Goal: Answer question/provide support: Share knowledge or assist other users

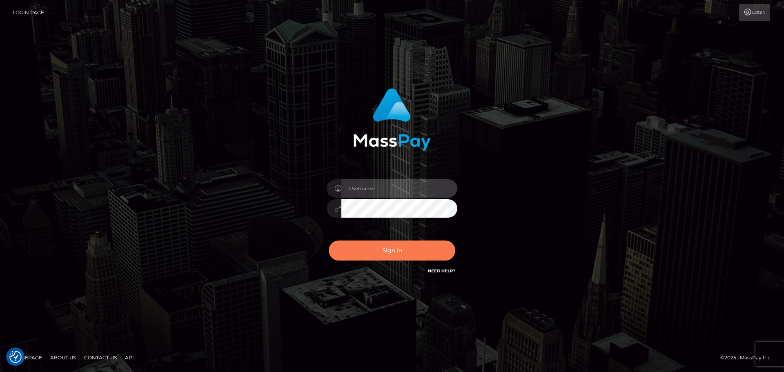
type input "[PERSON_NAME]"
click at [391, 247] on button "Sign in" at bounding box center [392, 250] width 127 height 20
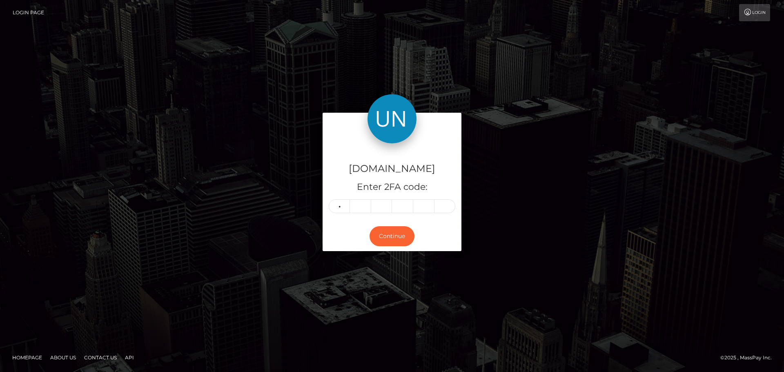
type input "6"
type input "5"
type input "1"
type input "2"
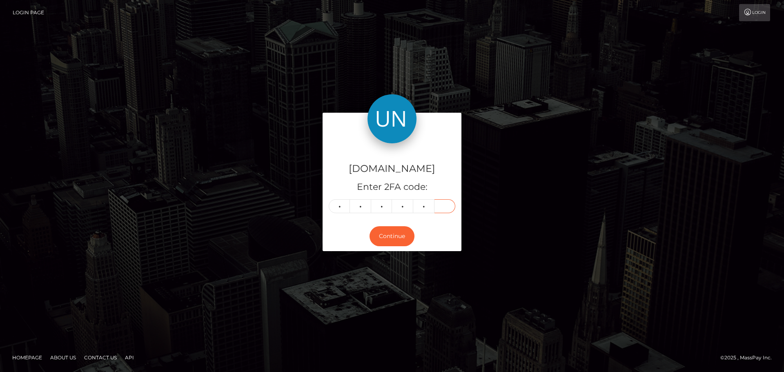
type input "8"
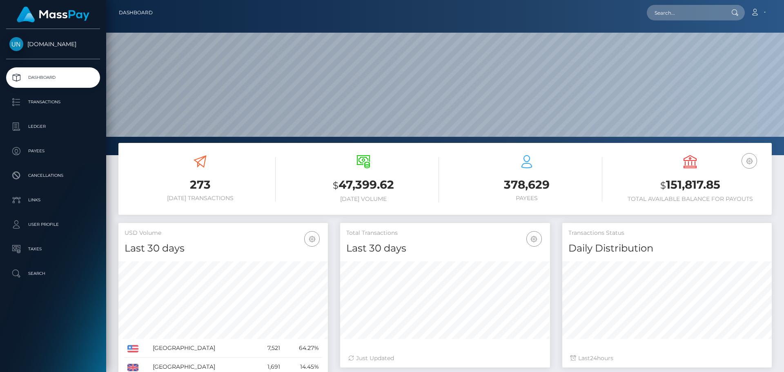
scroll to position [145, 210]
click at [660, 14] on input "text" at bounding box center [685, 13] width 77 height 16
paste input "ashros.3112@gmail.com"
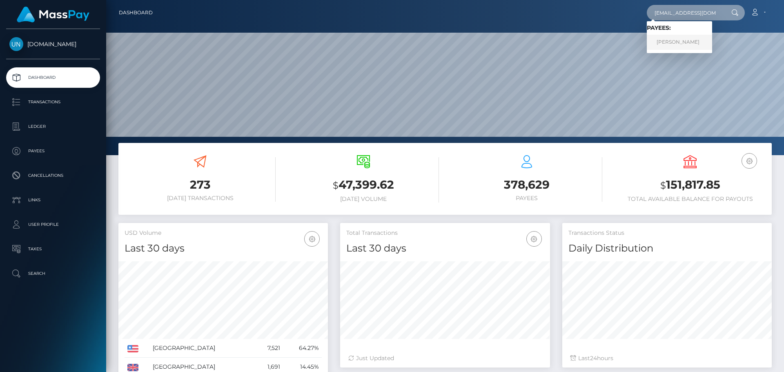
type input "ashros.3112@gmail.com"
click at [690, 47] on link "CLARIVETTE GARCIA CASTRO" at bounding box center [679, 42] width 65 height 15
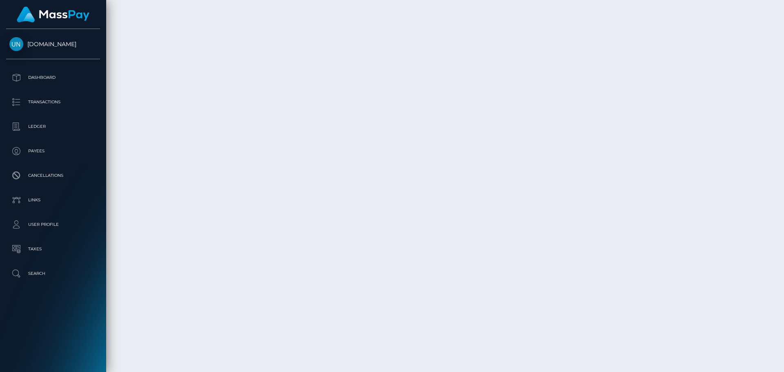
scroll to position [1787, 0]
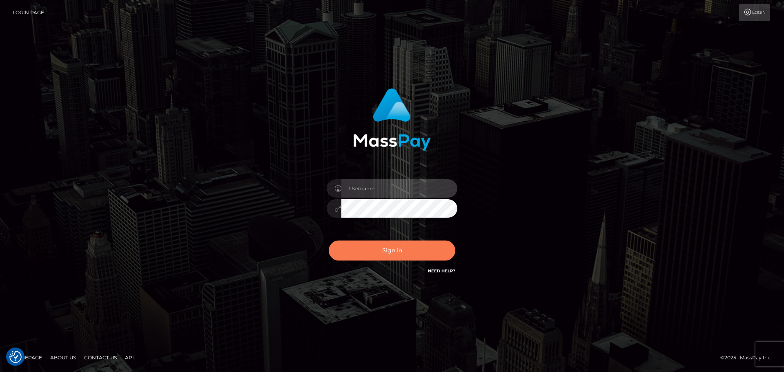
type input "[PERSON_NAME]"
click at [373, 245] on button "Sign in" at bounding box center [392, 250] width 127 height 20
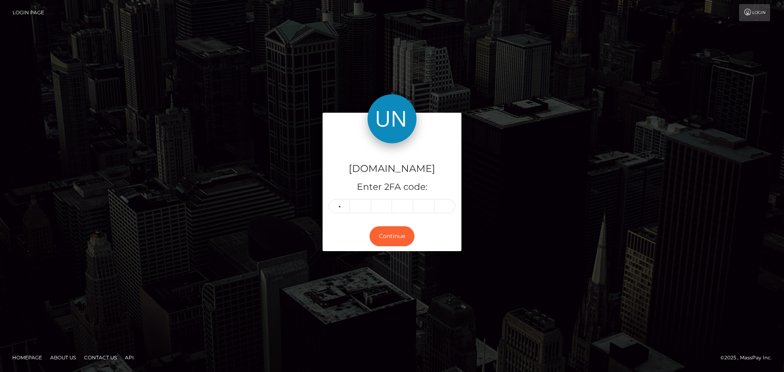
type input "8"
type input "9"
type input "8"
type input "6"
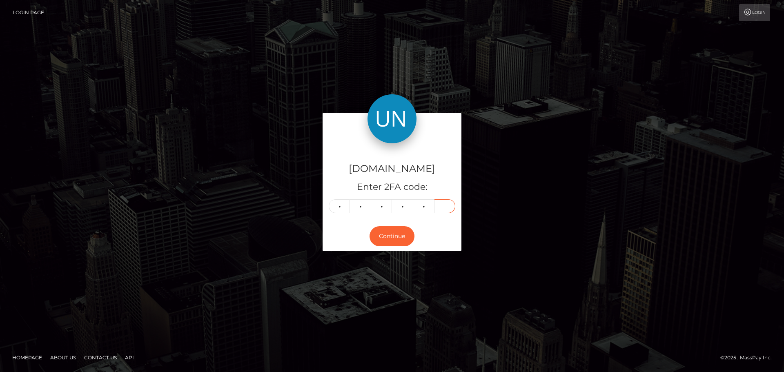
type input "5"
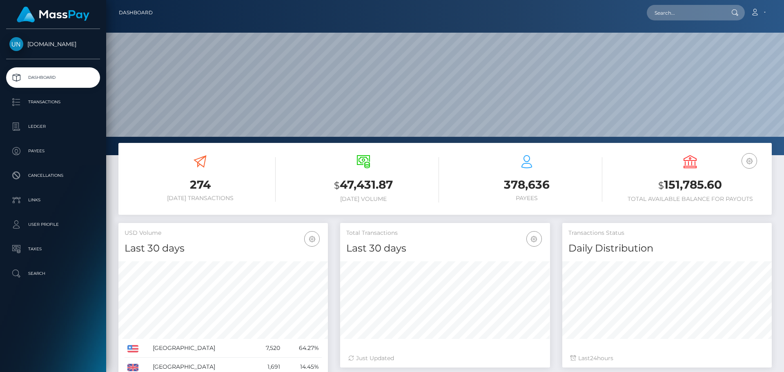
scroll to position [145, 210]
click at [683, 13] on input "text" at bounding box center [685, 13] width 77 height 16
paste input "[EMAIL_ADDRESS][DOMAIN_NAME]"
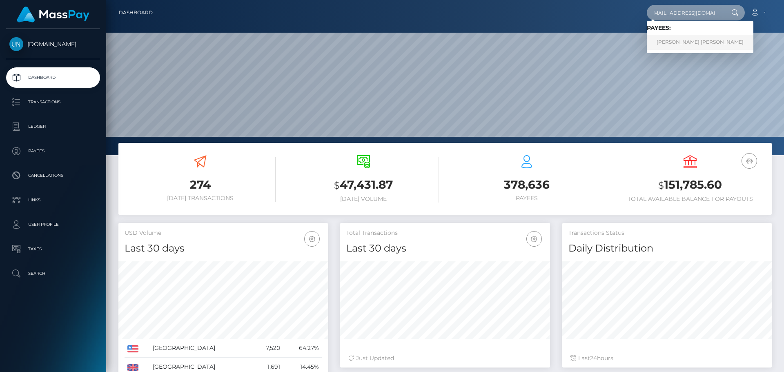
type input "[EMAIL_ADDRESS][DOMAIN_NAME]"
click at [690, 40] on link "JOSE HUBERT FRANCIS RODRIGUEZ" at bounding box center [700, 42] width 107 height 15
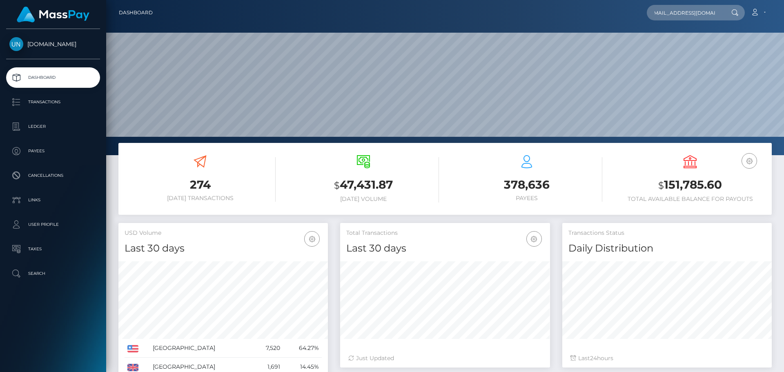
scroll to position [0, 0]
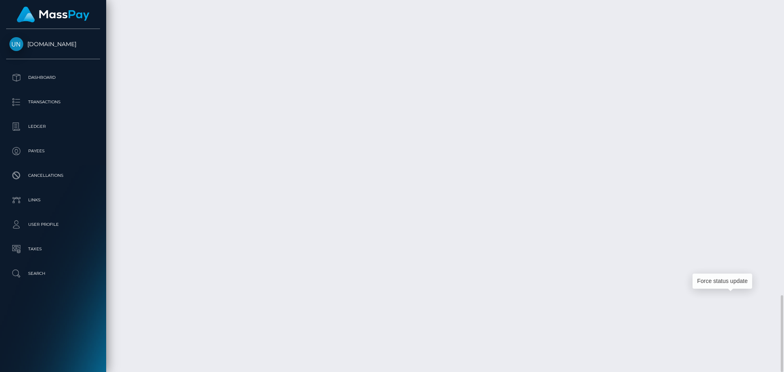
scroll to position [98, 210]
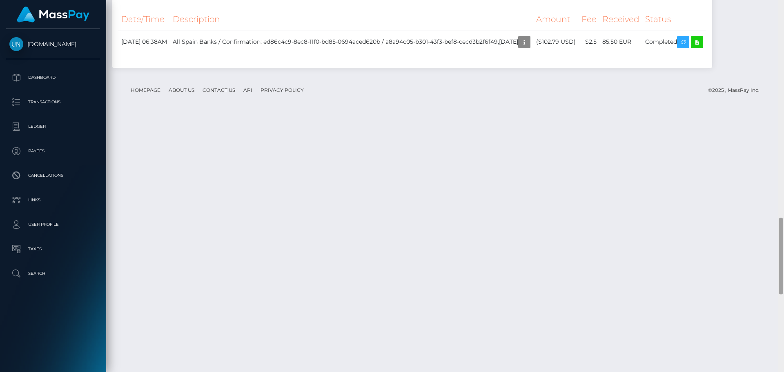
click at [783, 1] on div at bounding box center [781, 186] width 6 height 372
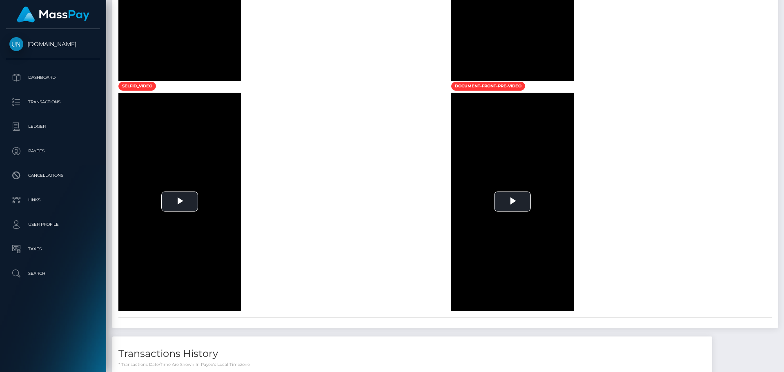
scroll to position [306, 0]
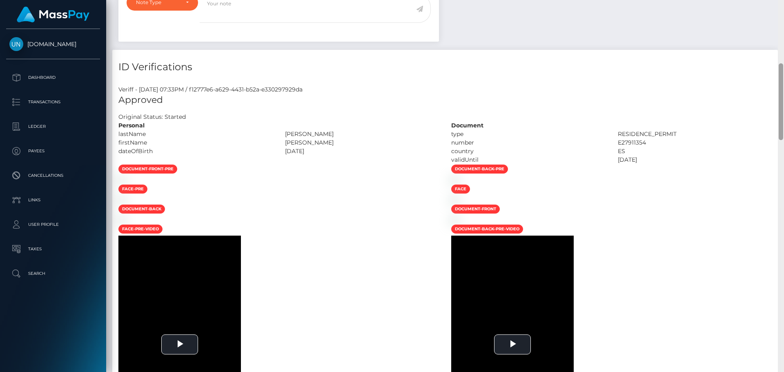
click at [783, 1] on div at bounding box center [781, 186] width 6 height 372
click at [783, 1] on div "Customer Profile Loading... Loading..." at bounding box center [445, 186] width 678 height 372
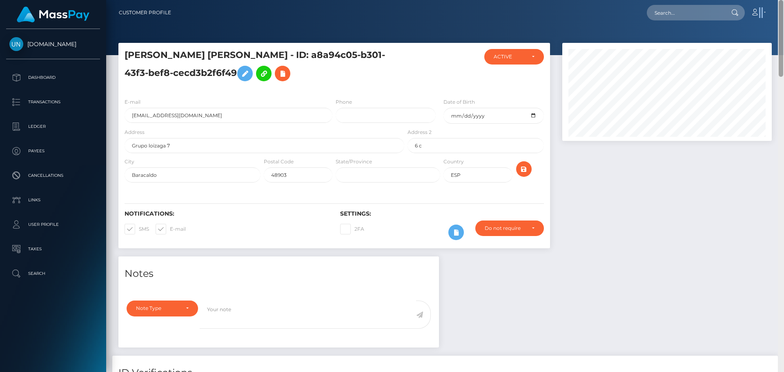
click at [783, 1] on nav "Customer Profile Loading... Loading... Account" at bounding box center [445, 12] width 678 height 25
click at [707, 7] on input "text" at bounding box center [685, 13] width 77 height 16
paste input "[EMAIL_ADDRESS][DOMAIN_NAME]"
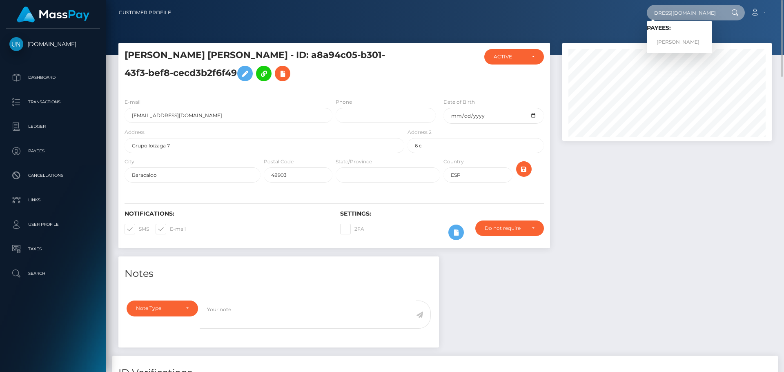
type input "[EMAIL_ADDRESS][DOMAIN_NAME]"
click at [696, 50] on div "Loading... Loading... Payees: MERIDA JOSSELIN HERNANDEZ" at bounding box center [679, 37] width 65 height 32
click at [692, 5] on input "[EMAIL_ADDRESS][DOMAIN_NAME]" at bounding box center [685, 13] width 77 height 16
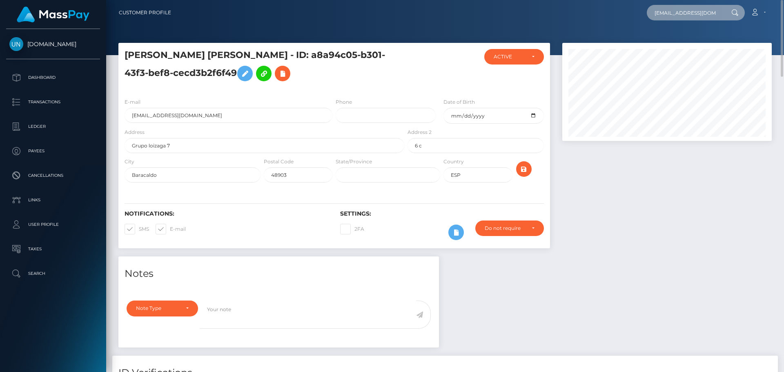
click at [692, 5] on input "[EMAIL_ADDRESS][DOMAIN_NAME]" at bounding box center [685, 13] width 77 height 16
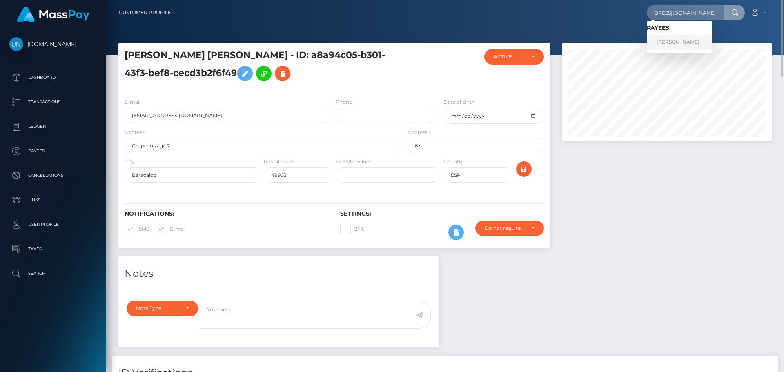
click at [705, 40] on link "MERIDA JOSSELIN HERNANDEZ" at bounding box center [679, 42] width 65 height 15
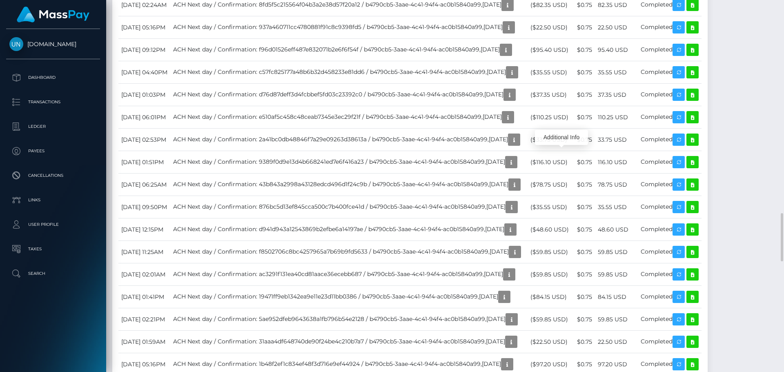
scroll to position [98, 210]
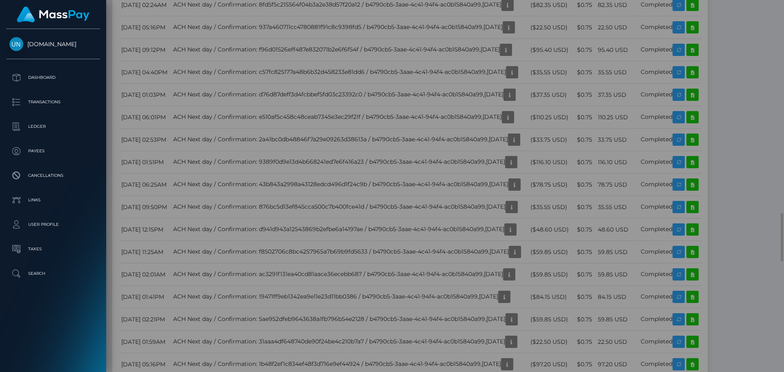
scroll to position [0, 0]
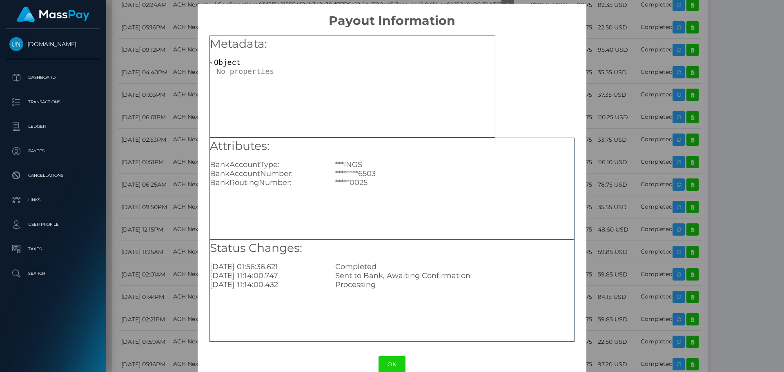
click at [609, 196] on div "× Payout Information Metadata: Object Attributes: BankAccountType: ***INGS Bank…" at bounding box center [392, 186] width 784 height 372
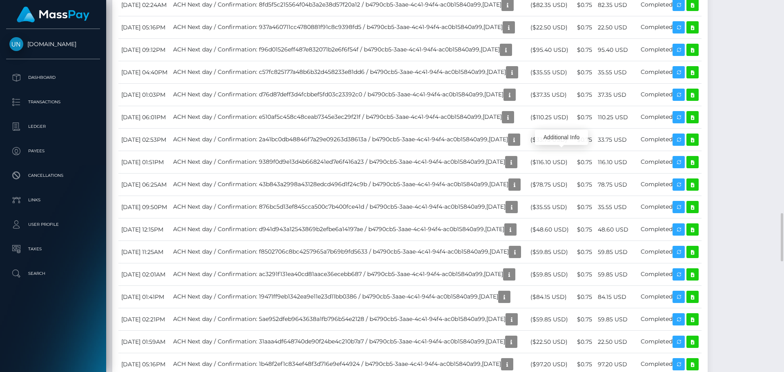
scroll to position [98, 210]
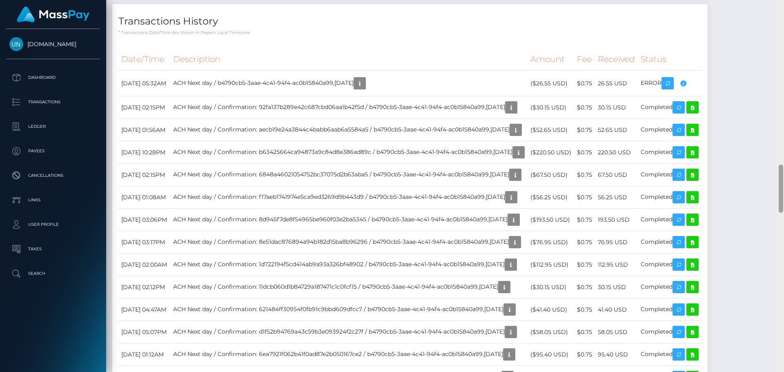
click at [783, 7] on div at bounding box center [781, 186] width 6 height 372
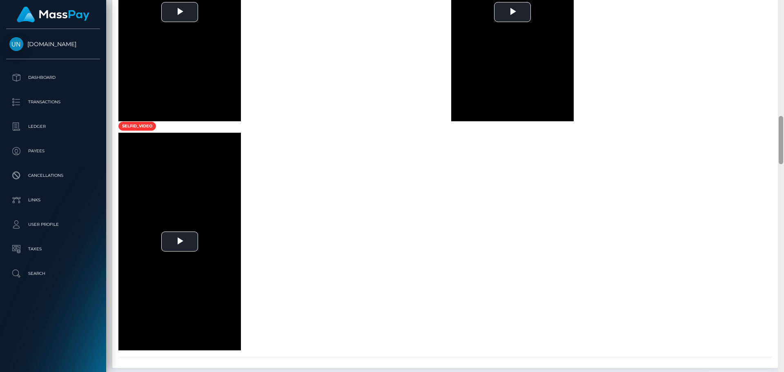
click at [783, 7] on div at bounding box center [781, 186] width 6 height 372
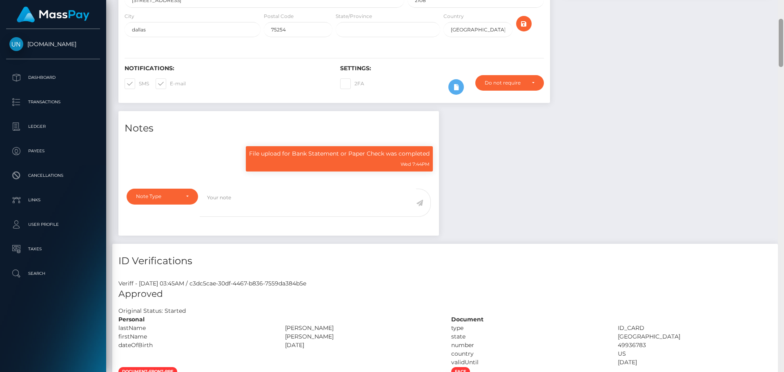
click at [783, 7] on div at bounding box center [781, 186] width 6 height 372
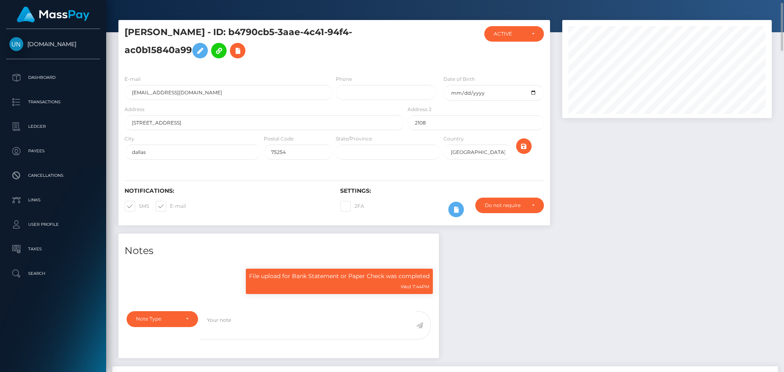
click at [727, 17] on div at bounding box center [445, 4] width 678 height 55
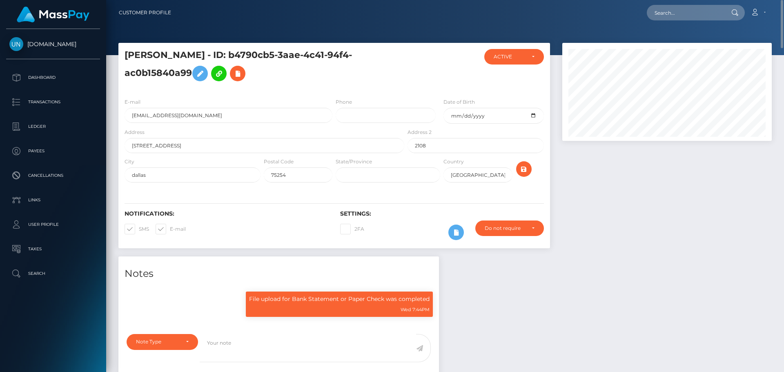
click at [726, 17] on div at bounding box center [733, 13] width 21 height 16
click at [703, 16] on input "text" at bounding box center [685, 13] width 77 height 16
paste input "mnjkpsk4wb@privaterelay.appleid.com"
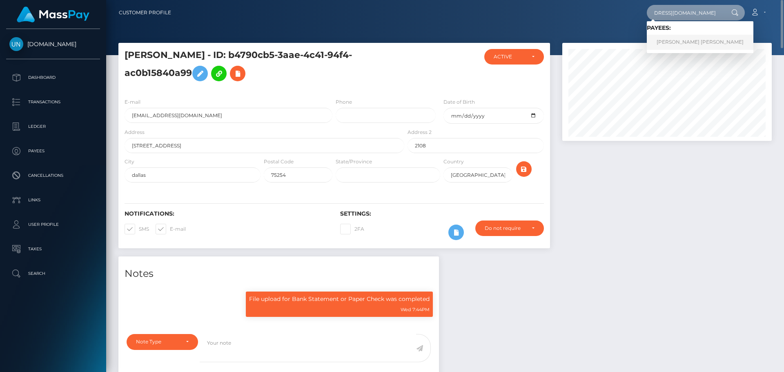
type input "mnjkpsk4wb@privaterelay.appleid.com"
click at [666, 44] on link "CONRAD JOSHUA LEE DENT" at bounding box center [700, 42] width 107 height 15
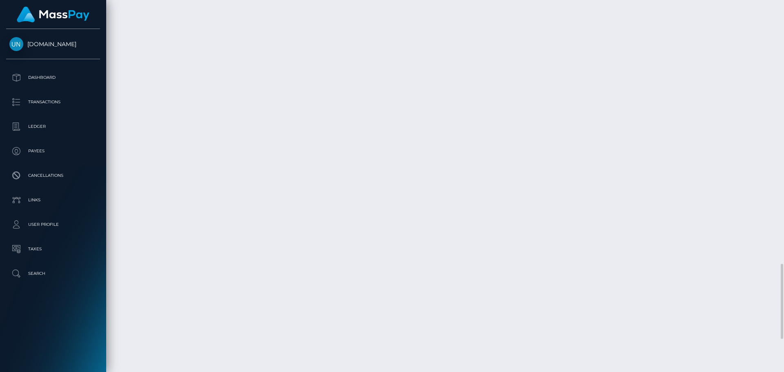
scroll to position [1468, 0]
click at [779, 19] on div at bounding box center [781, 186] width 6 height 372
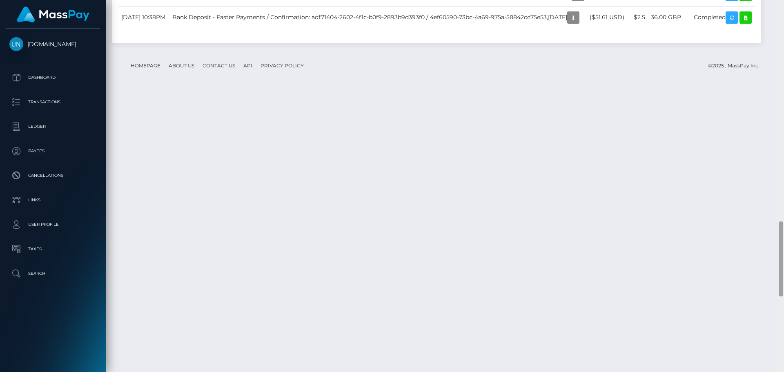
click at [779, 19] on div at bounding box center [781, 186] width 6 height 372
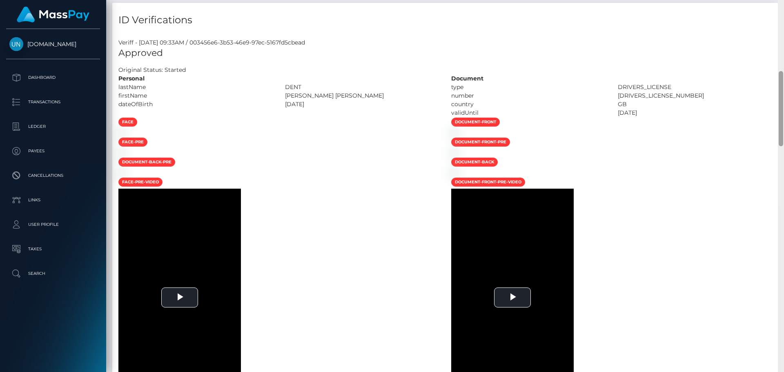
click at [779, 19] on div "Customer Profile Loading... Loading..." at bounding box center [445, 186] width 678 height 372
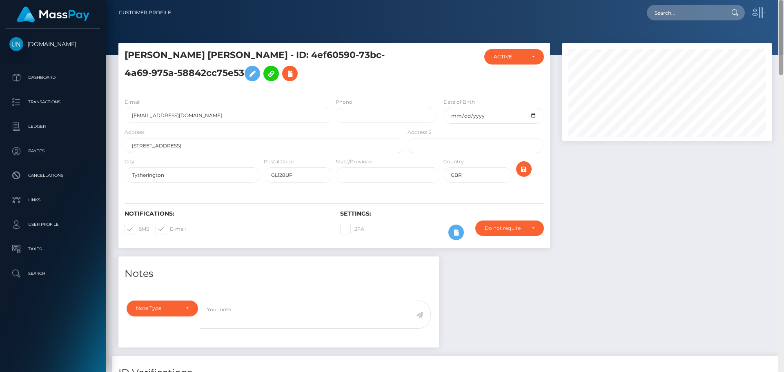
click at [779, 19] on nav "Customer Profile Loading... Loading... Account" at bounding box center [445, 12] width 678 height 25
click at [712, 22] on nav "Customer Profile Loading... Loading... Account" at bounding box center [445, 12] width 678 height 25
paste input "naralykadeicha77@gmail.com"
click at [698, 16] on input "naralykadeicha77@gmail.com" at bounding box center [685, 13] width 77 height 16
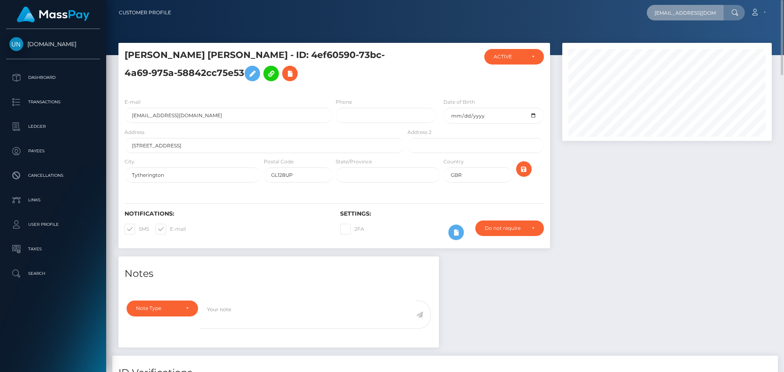
scroll to position [0, 13]
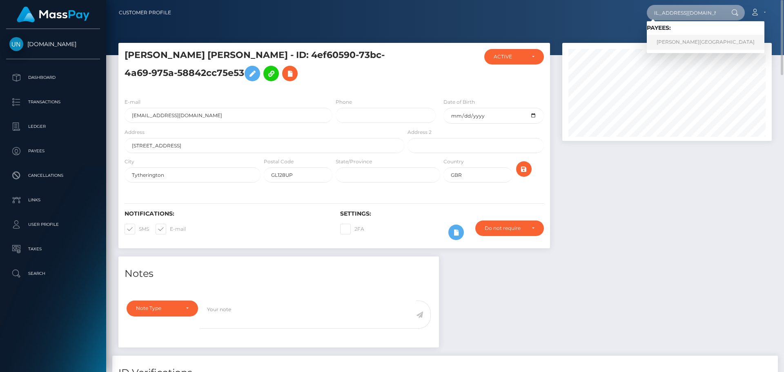
type input "naralykadeicha77@gmail.com"
click at [663, 41] on link "NARALY KADEICHA CARTAGENA" at bounding box center [706, 42] width 118 height 15
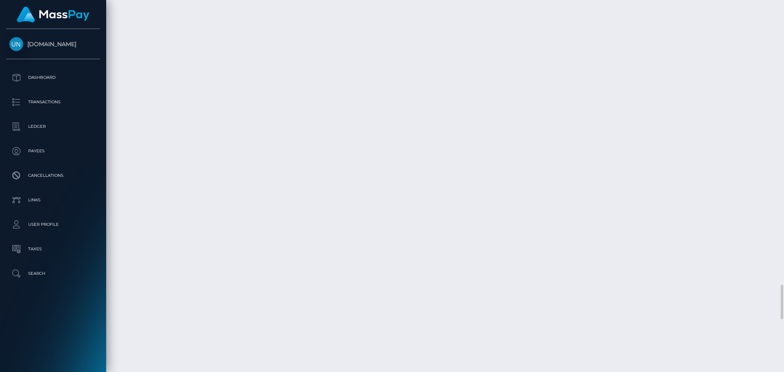
scroll to position [3103, 0]
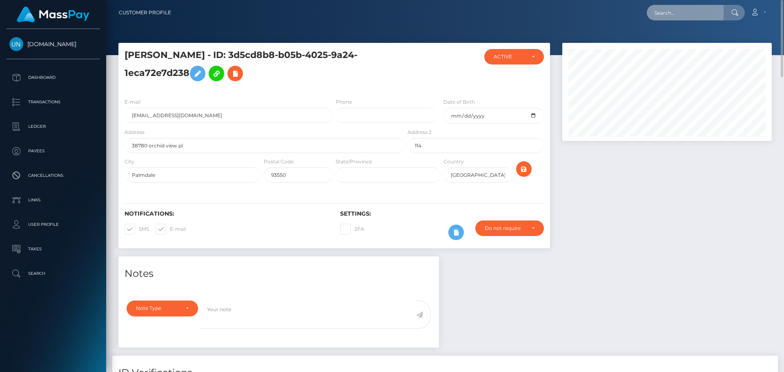
click at [709, 12] on input "text" at bounding box center [685, 13] width 77 height 16
paste input "[EMAIL_ADDRESS][DOMAIN_NAME]"
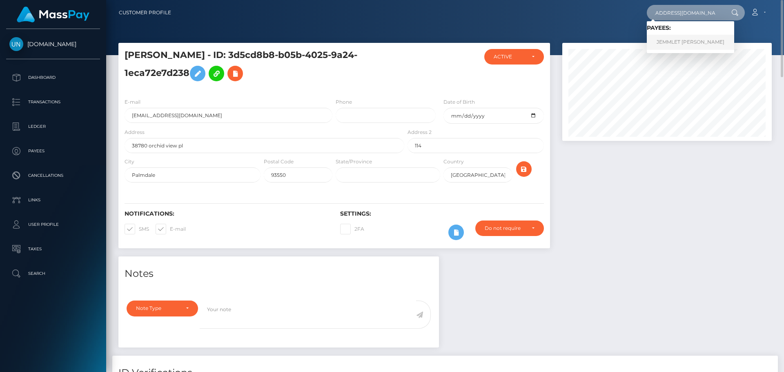
type input "[EMAIL_ADDRESS][DOMAIN_NAME]"
click at [675, 41] on link "JEMMLET MARTINEZ JIMENEZ" at bounding box center [690, 42] width 87 height 15
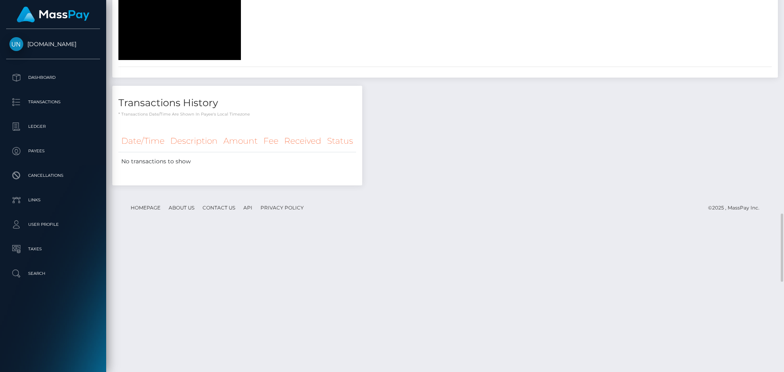
scroll to position [839, 0]
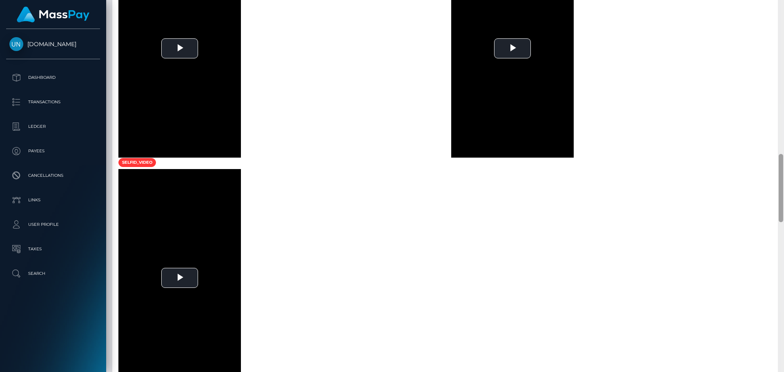
drag, startPoint x: 200, startPoint y: 10, endPoint x: 783, endPoint y: 11, distance: 583.8
click at [783, 11] on div at bounding box center [781, 186] width 6 height 372
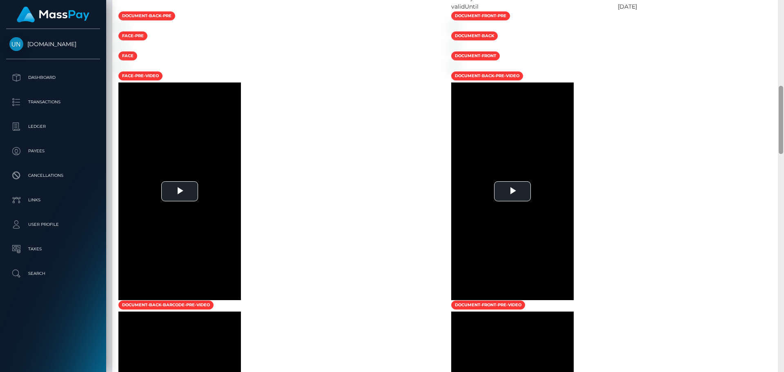
click at [780, 11] on div at bounding box center [781, 186] width 6 height 372
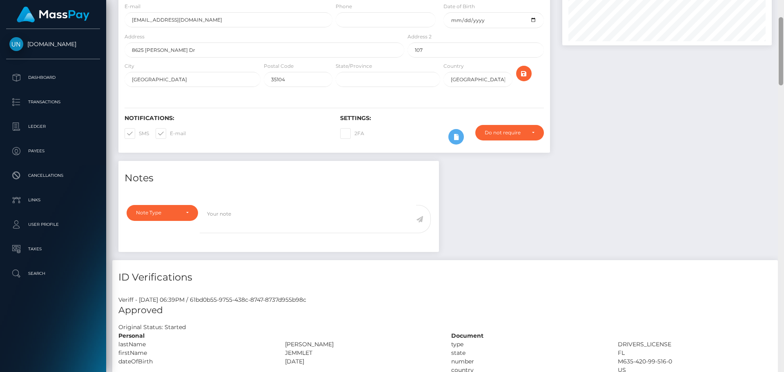
click at [780, 11] on div "Customer Profile Loading... Loading..." at bounding box center [445, 186] width 678 height 372
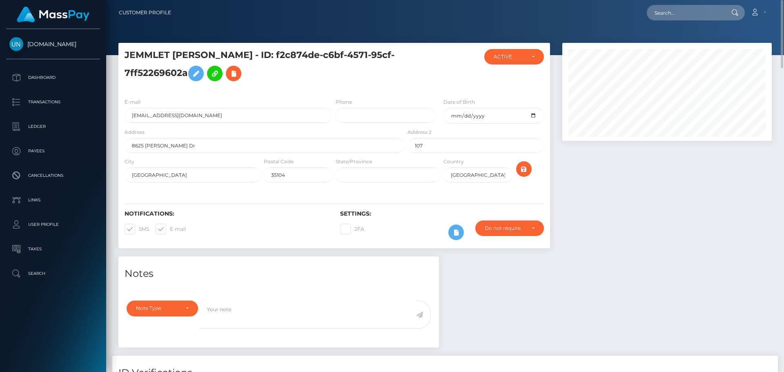
click at [685, 4] on nav "Customer Profile Loading... Loading... Account" at bounding box center [445, 12] width 678 height 25
click at [684, 11] on input "text" at bounding box center [685, 13] width 77 height 16
paste input "daliaharris031@gmail.com"
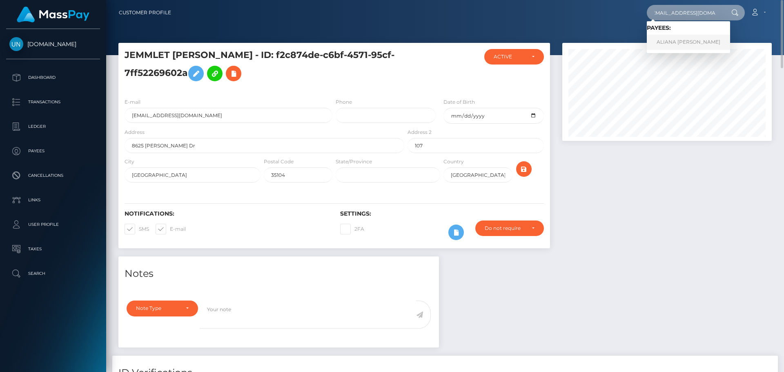
type input "daliaharris031@gmail.com"
click at [681, 39] on link "ALIANA LAURIE SCOTT" at bounding box center [688, 42] width 83 height 15
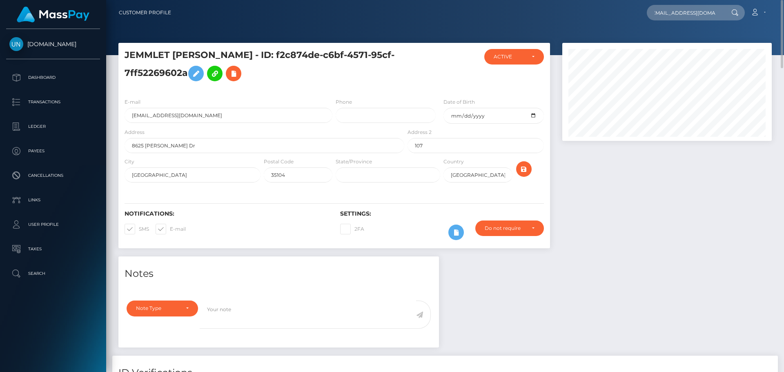
scroll to position [0, 0]
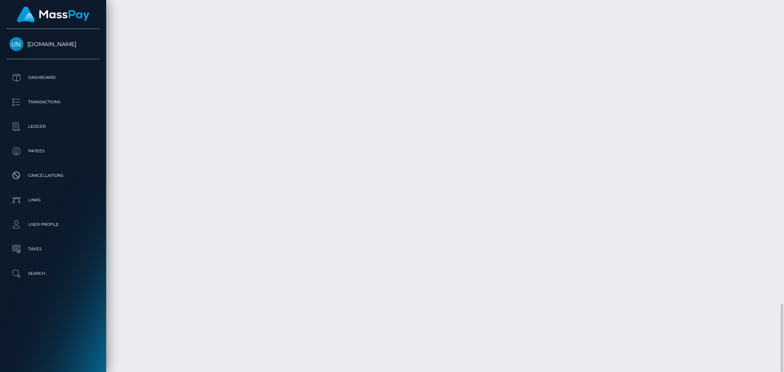
scroll to position [98, 210]
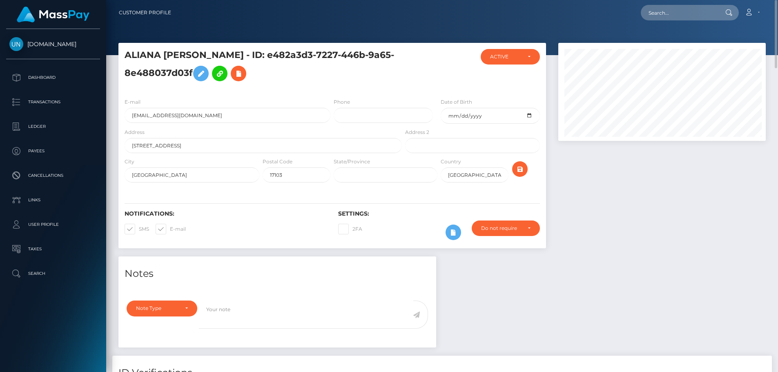
scroll to position [98, 208]
click at [672, 17] on input "text" at bounding box center [679, 13] width 77 height 16
paste input "[EMAIL_ADDRESS][DOMAIN_NAME]"
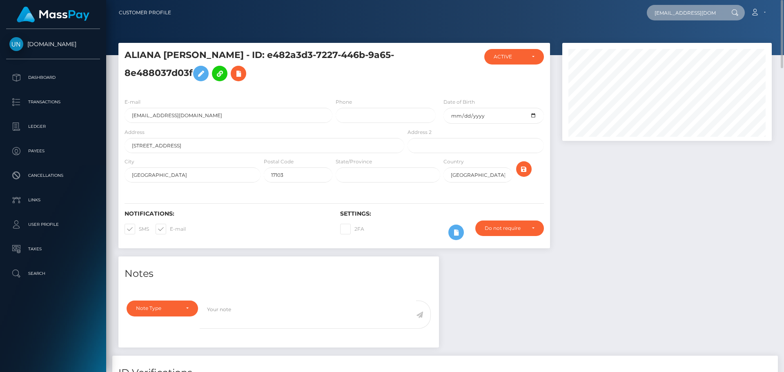
scroll to position [0, 21]
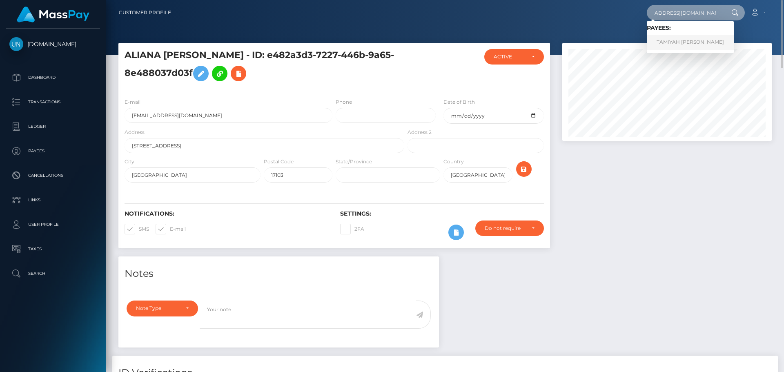
type input "[EMAIL_ADDRESS][DOMAIN_NAME]"
click at [665, 39] on link "TAMIYAH NICOLE NUNN" at bounding box center [690, 42] width 87 height 15
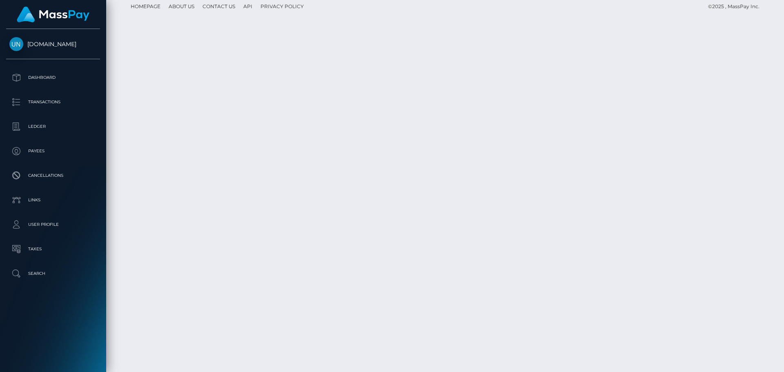
scroll to position [1426, 0]
click at [782, 10] on div at bounding box center [781, 186] width 6 height 372
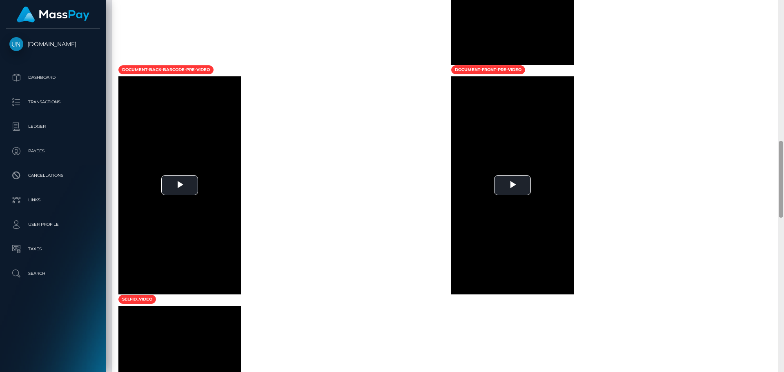
click at [782, 10] on div at bounding box center [781, 186] width 6 height 372
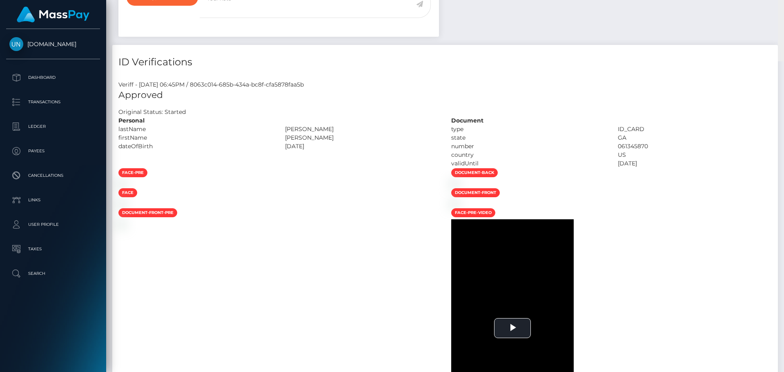
click at [782, 10] on div "Customer Profile Loading... Loading..." at bounding box center [445, 186] width 678 height 372
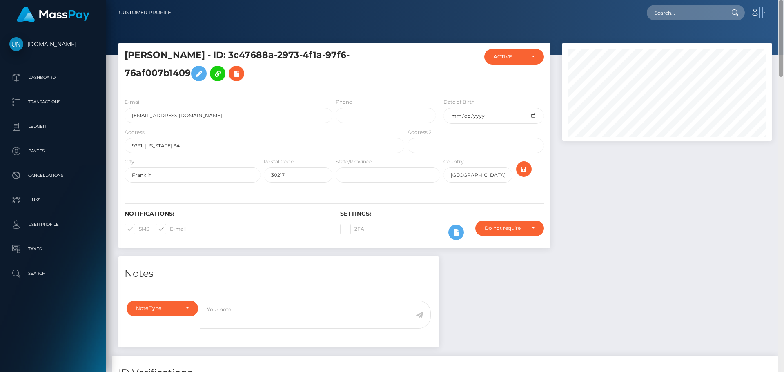
click at [782, 10] on nav "Customer Profile Loading... Loading... Account" at bounding box center [445, 12] width 678 height 25
click at [705, 11] on input "text" at bounding box center [685, 13] width 77 height 16
paste input "[EMAIL_ADDRESS][DOMAIN_NAME]"
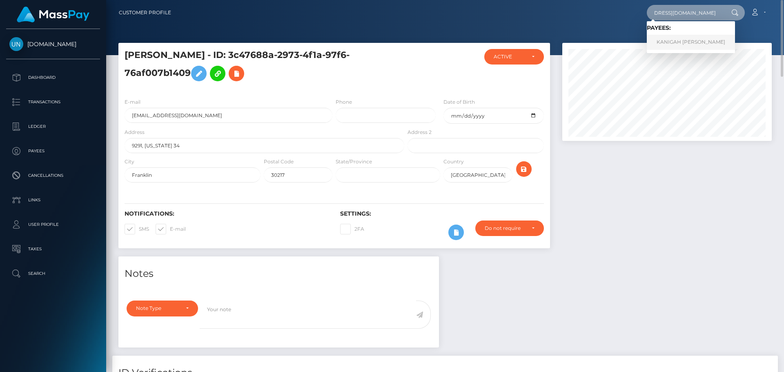
type input "[EMAIL_ADDRESS][DOMAIN_NAME]"
drag, startPoint x: 670, startPoint y: 36, endPoint x: 616, endPoint y: 41, distance: 53.8
click at [670, 36] on link "KANIGAH [PERSON_NAME]" at bounding box center [691, 42] width 88 height 15
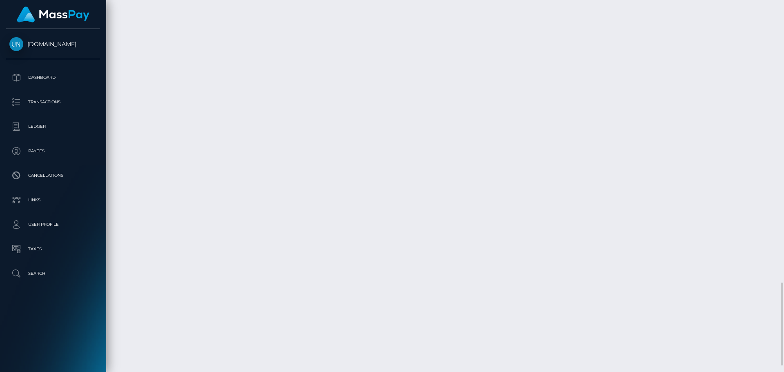
scroll to position [1429, 0]
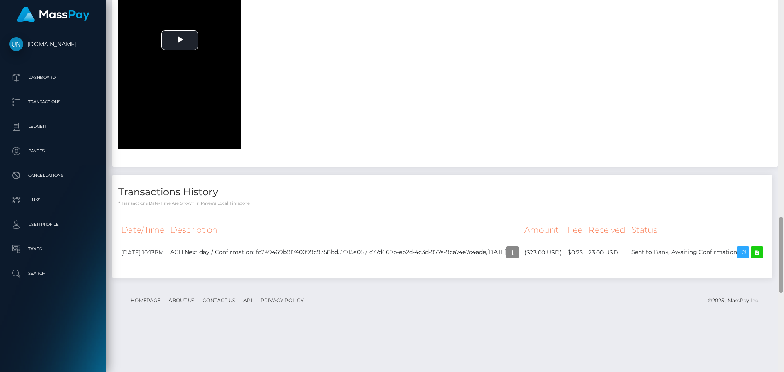
click at [783, 18] on div at bounding box center [781, 186] width 6 height 372
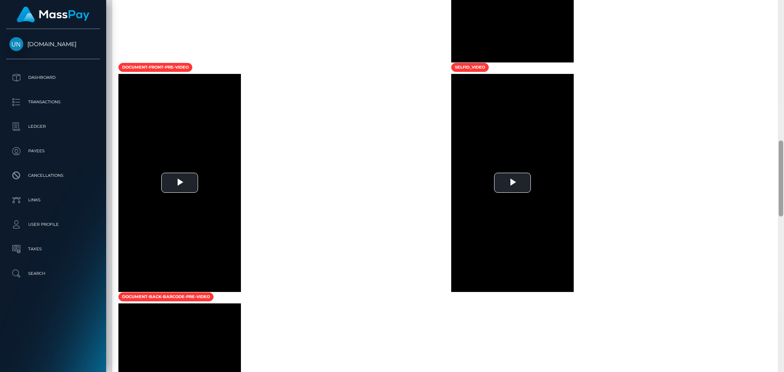
click at [783, 18] on div at bounding box center [781, 186] width 6 height 372
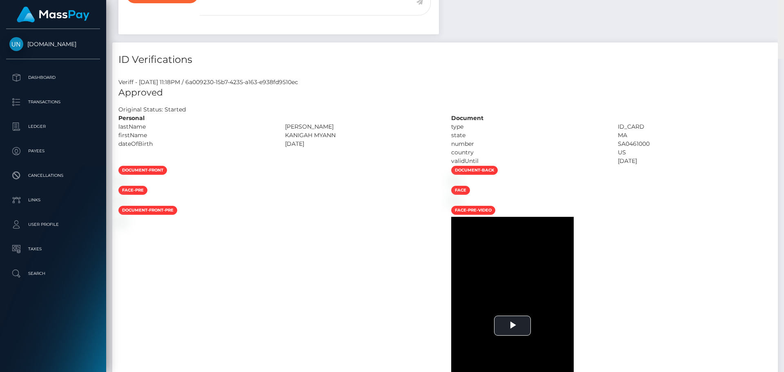
click at [778, 1] on div "Customer Profile Loading... Loading..." at bounding box center [445, 186] width 678 height 372
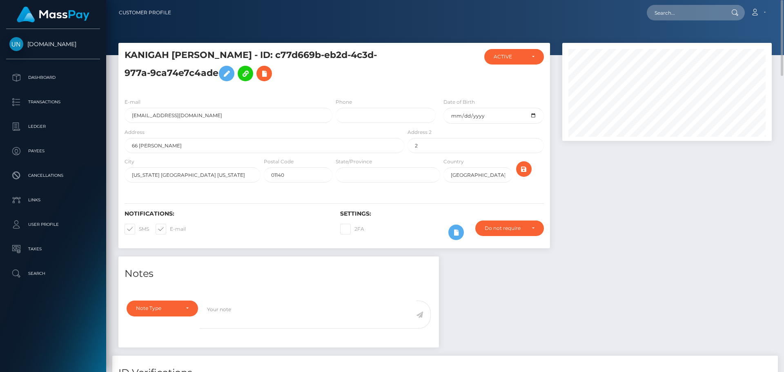
click at [778, 4] on nav "Customer Profile Loading... Loading... Account" at bounding box center [445, 12] width 678 height 25
drag, startPoint x: 619, startPoint y: 20, endPoint x: 652, endPoint y: 20, distance: 32.7
click at [621, 20] on div "Loading... Loading... Account Edit Profile Logout" at bounding box center [475, 12] width 594 height 17
click at [652, 20] on div "Loading... Loading..." at bounding box center [696, 13] width 98 height 16
click at [657, 16] on input "text" at bounding box center [685, 13] width 77 height 16
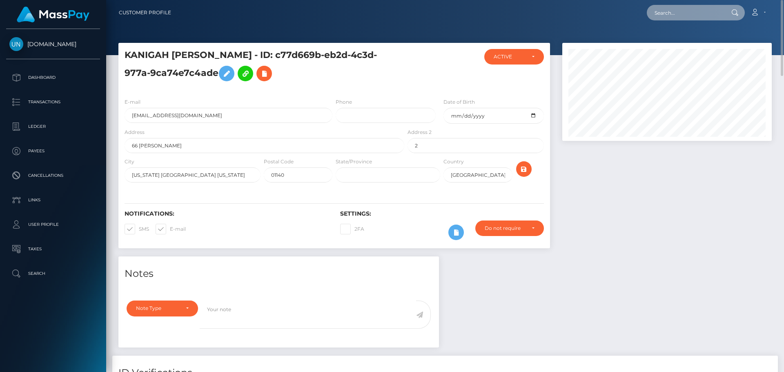
paste input "[EMAIL_ADDRESS][DOMAIN_NAME]"
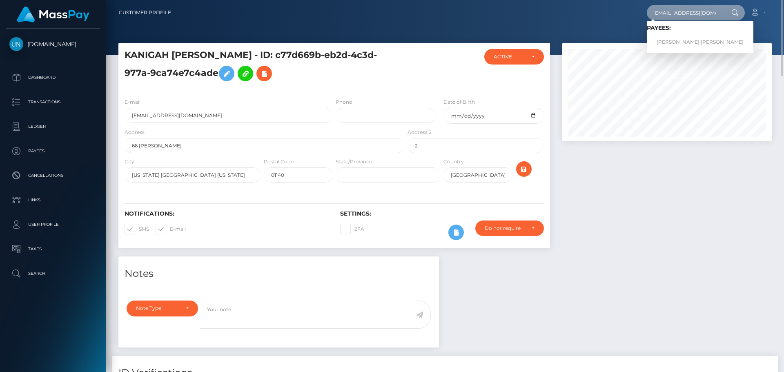
type input "[EMAIL_ADDRESS][DOMAIN_NAME]"
click at [680, 44] on link "ALISSA DANIELLE FIELD" at bounding box center [700, 42] width 107 height 15
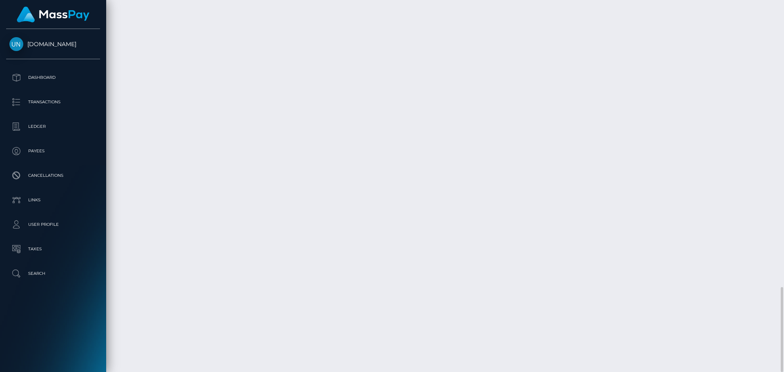
scroll to position [1366, 0]
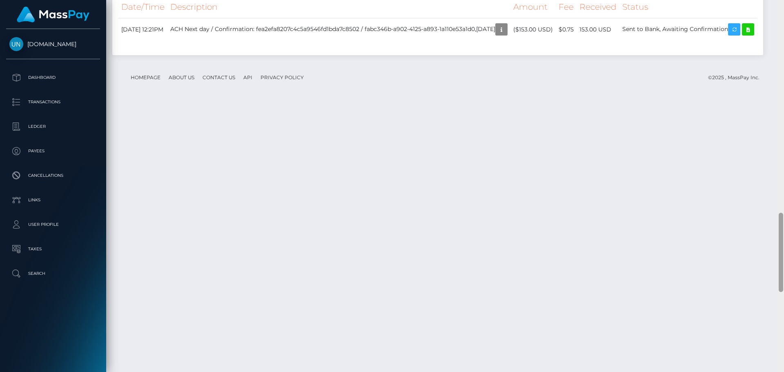
click at [783, 11] on div at bounding box center [781, 186] width 6 height 372
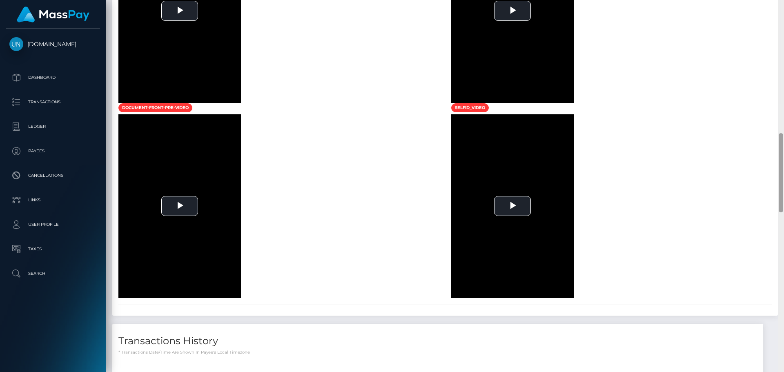
click at [783, 11] on div at bounding box center [781, 186] width 6 height 372
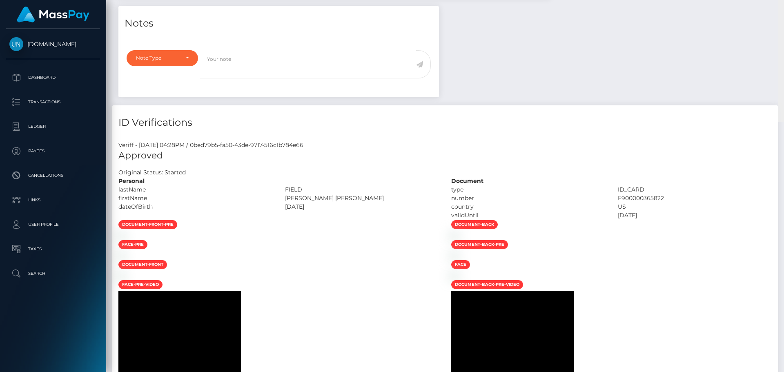
click at [783, 11] on div "Customer Profile Loading... Loading..." at bounding box center [445, 186] width 678 height 372
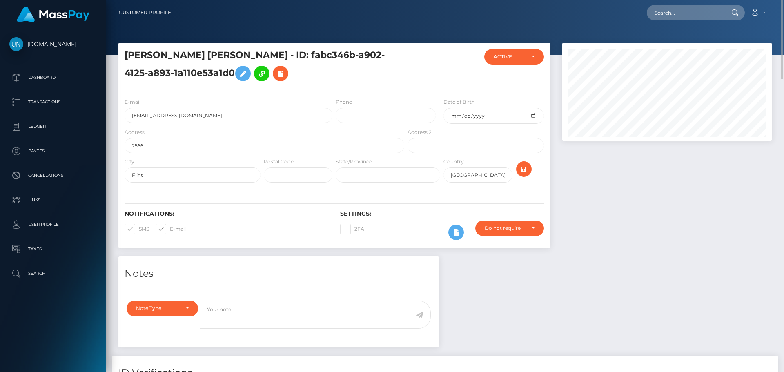
drag, startPoint x: 713, startPoint y: 22, endPoint x: 710, endPoint y: 16, distance: 6.9
click at [712, 22] on nav "Customer Profile Loading... Loading... Account" at bounding box center [445, 12] width 678 height 25
click at [710, 16] on input "text" at bounding box center [685, 13] width 77 height 16
paste input "7q8vk9ztzj@privaterelay.appleid.com"
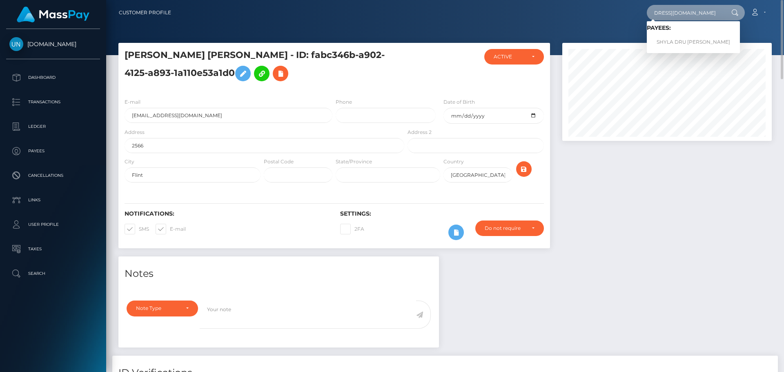
type input "7q8vk9ztzj@privaterelay.appleid.com"
click at [682, 40] on link "SHYLA DRU YANKTON YANKTON" at bounding box center [693, 42] width 93 height 15
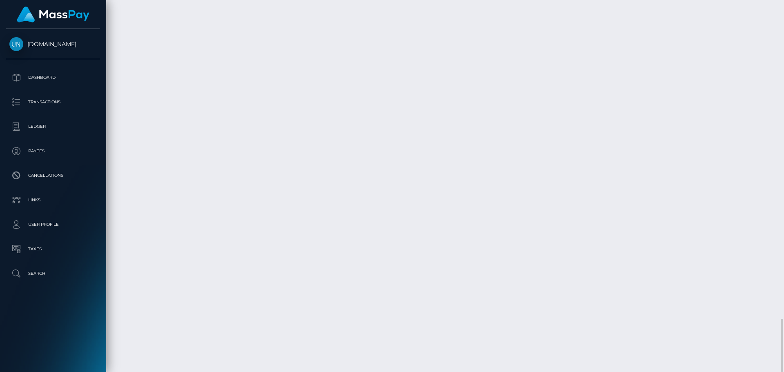
scroll to position [1944, 0]
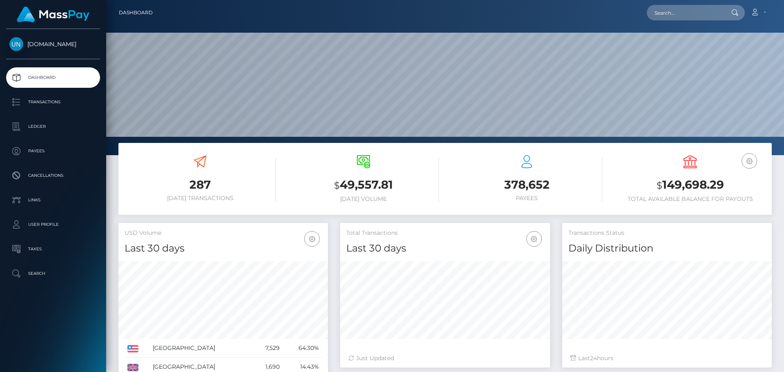
scroll to position [145, 210]
click at [691, 15] on input "text" at bounding box center [685, 13] width 77 height 16
paste input "[EMAIL_ADDRESS][DOMAIN_NAME]"
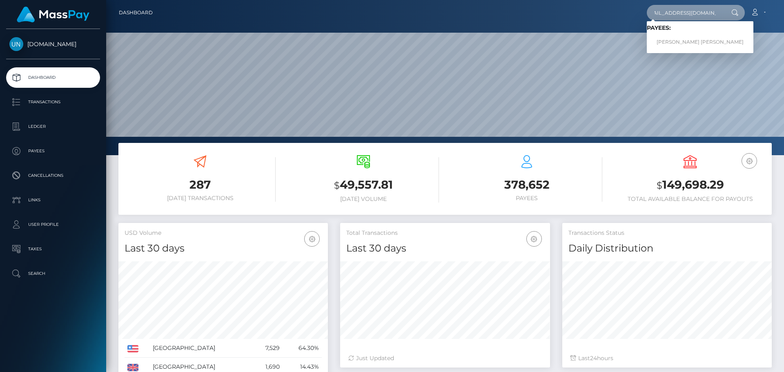
type input "[EMAIL_ADDRESS][DOMAIN_NAME]"
drag, startPoint x: 664, startPoint y: 40, endPoint x: 673, endPoint y: 42, distance: 9.5
click at [673, 42] on link "[PERSON_NAME] [PERSON_NAME]" at bounding box center [700, 42] width 107 height 15
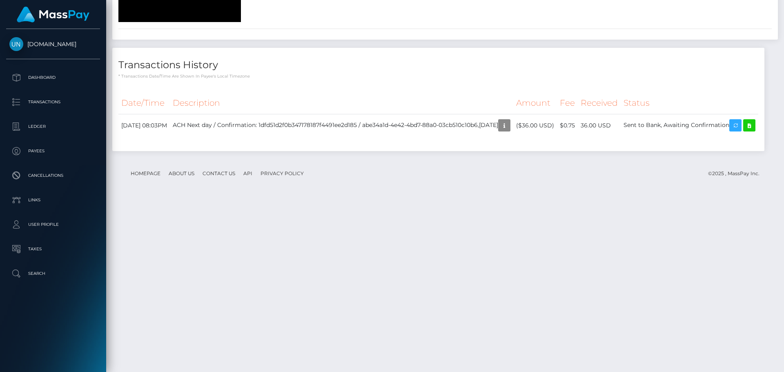
scroll to position [1442, 0]
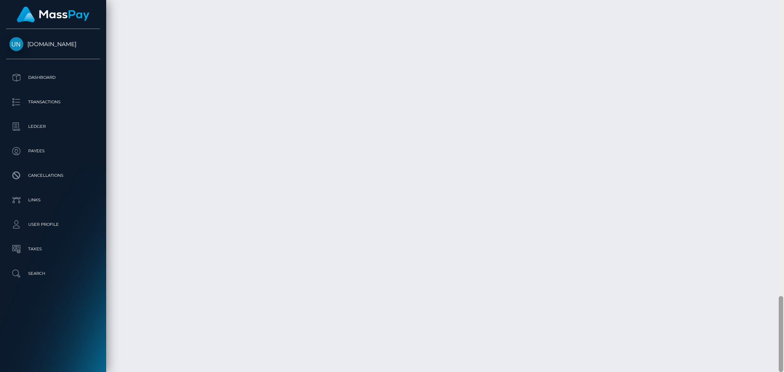
click at [780, 10] on div at bounding box center [781, 186] width 6 height 372
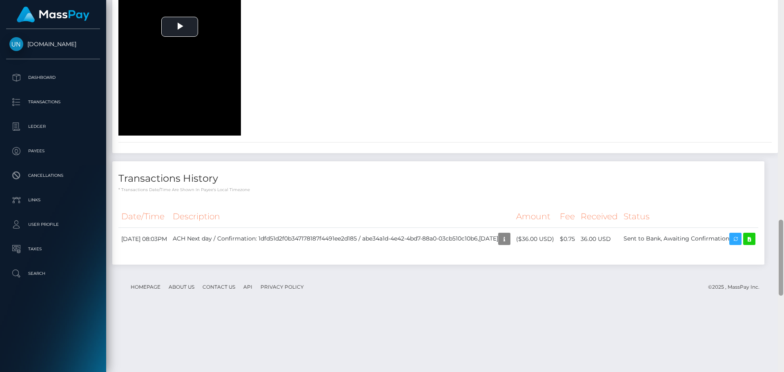
click at [782, 9] on div at bounding box center [781, 186] width 6 height 372
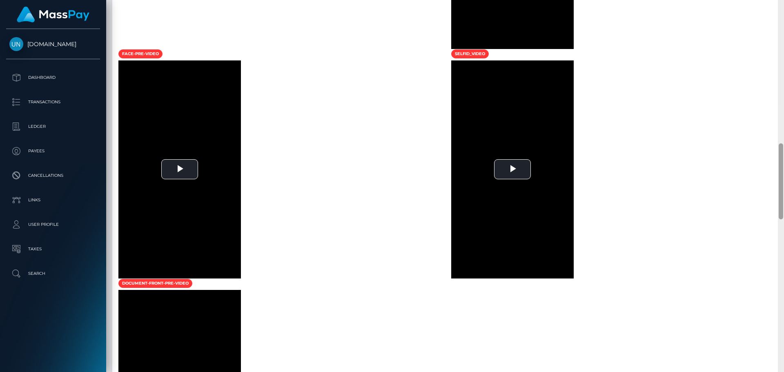
click at [782, 9] on div at bounding box center [781, 186] width 6 height 372
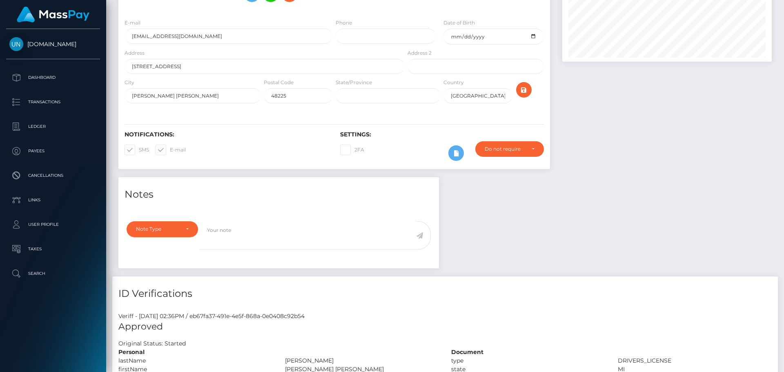
click at [782, 9] on div "Customer Profile Loading... Loading..." at bounding box center [445, 186] width 678 height 372
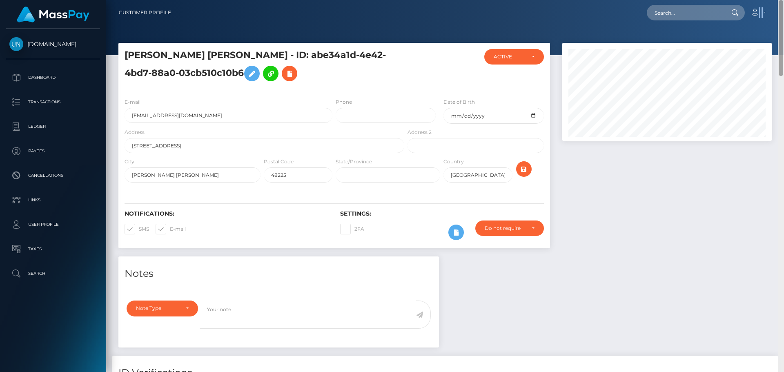
click at [782, 9] on nav "Customer Profile Loading... Loading... Account" at bounding box center [445, 12] width 678 height 25
click at [720, 10] on input "text" at bounding box center [685, 13] width 77 height 16
paste input "ariiifrmdasoufside@gmail.com"
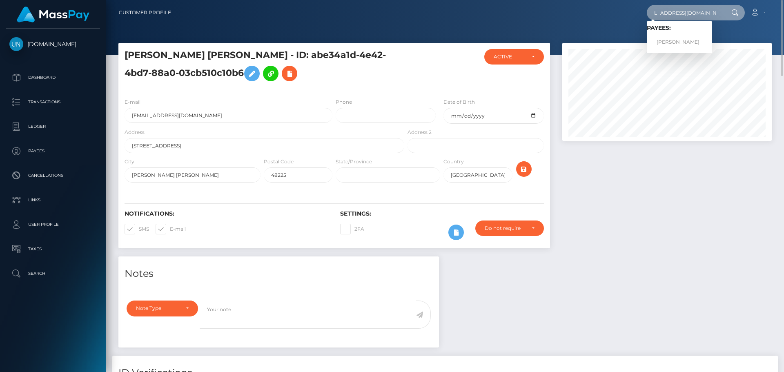
type input "ariiifrmdasoufside@gmail.com"
click at [696, 40] on link "ARIANNA DESIREE MCDANIEL" at bounding box center [679, 42] width 65 height 15
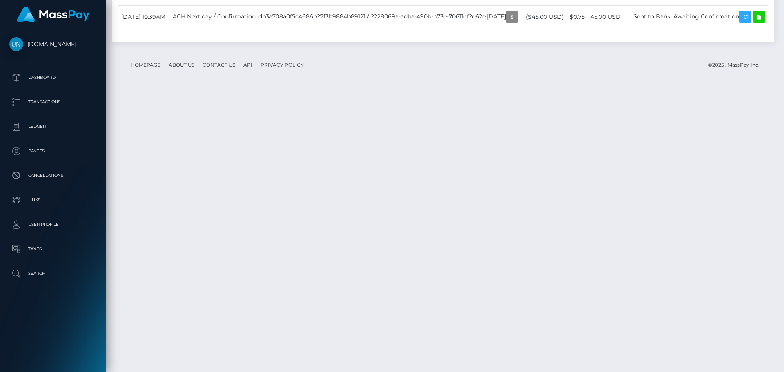
scroll to position [1468, 0]
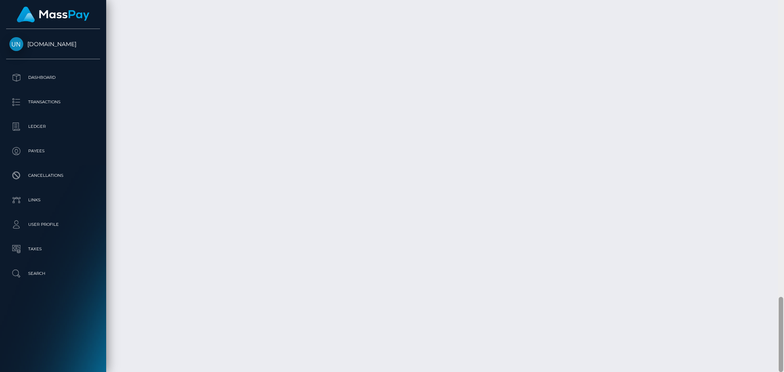
click at [783, 15] on div at bounding box center [781, 186] width 6 height 372
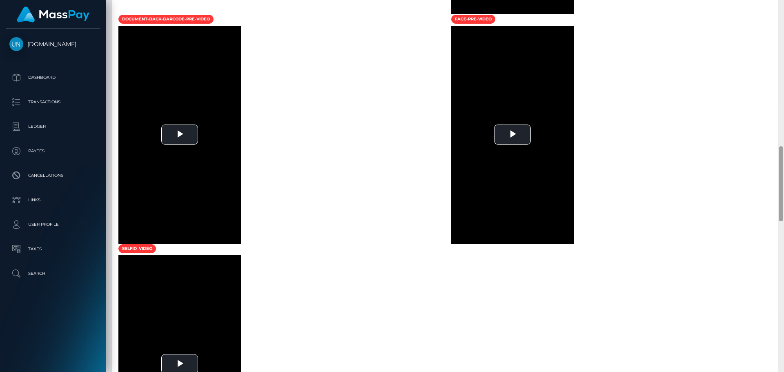
click at [783, 15] on div at bounding box center [781, 186] width 6 height 372
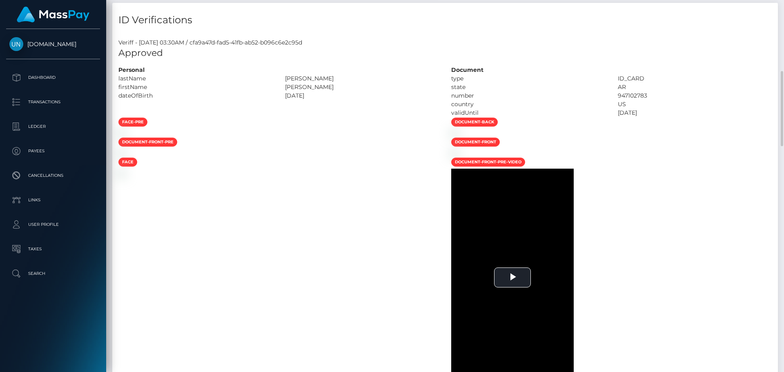
drag, startPoint x: 783, startPoint y: 14, endPoint x: 783, endPoint y: 6, distance: 8.6
click at [783, 14] on div "Customer Profile Loading... Loading..." at bounding box center [445, 186] width 678 height 372
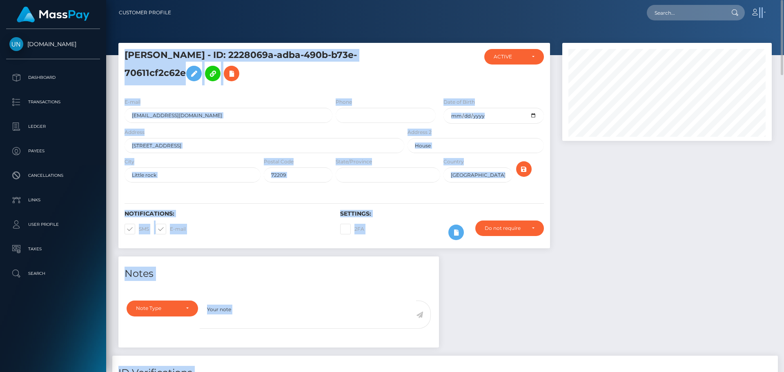
drag, startPoint x: 783, startPoint y: 5, endPoint x: 678, endPoint y: 13, distance: 105.6
click at [783, 5] on nav "Customer Profile Loading... Loading... Account" at bounding box center [445, 12] width 678 height 25
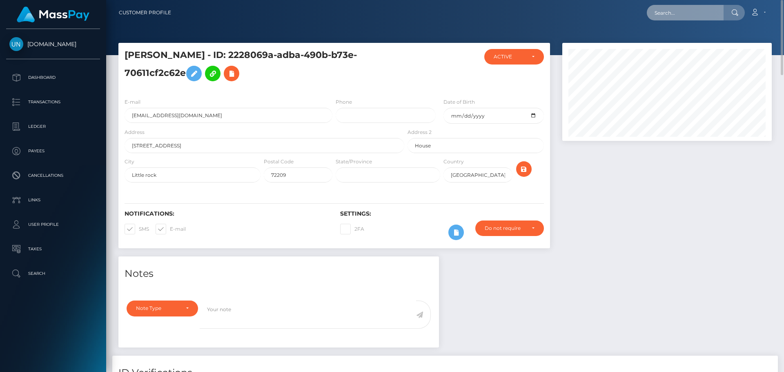
click at [676, 13] on input "text" at bounding box center [685, 13] width 77 height 16
paste input "[EMAIL_ADDRESS][DOMAIN_NAME]"
type input "[EMAIL_ADDRESS][DOMAIN_NAME]"
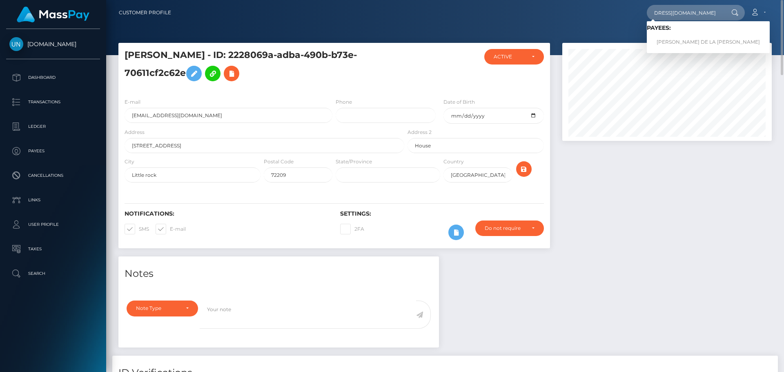
click at [676, 41] on link "[PERSON_NAME] DE LA [PERSON_NAME]" at bounding box center [708, 42] width 123 height 15
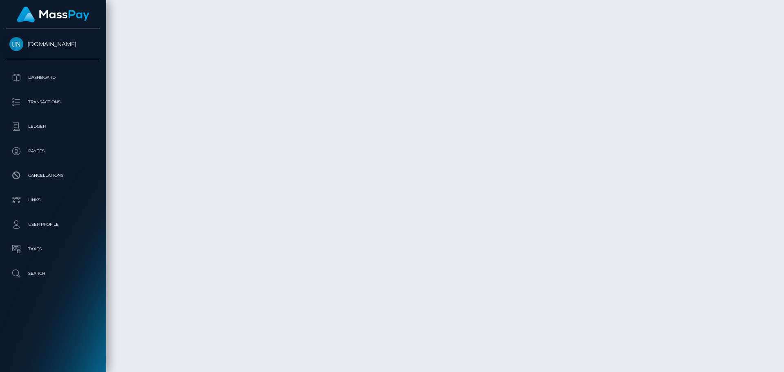
scroll to position [1964, 0]
click at [781, 9] on div at bounding box center [781, 186] width 6 height 372
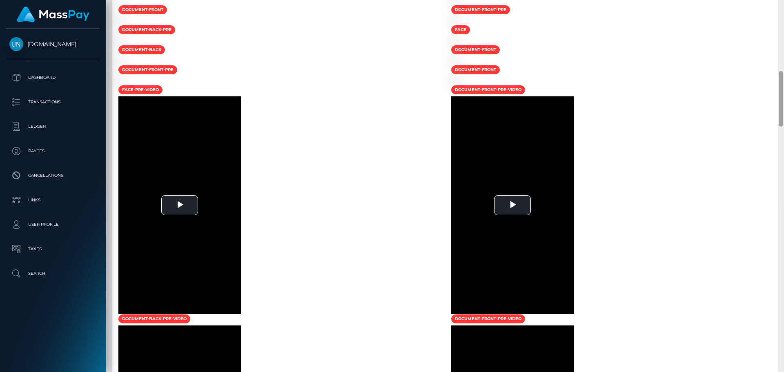
click at [781, 9] on div at bounding box center [781, 186] width 6 height 372
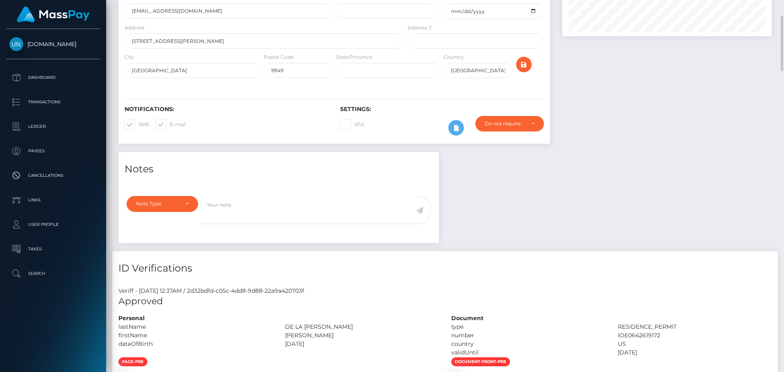
click at [776, 8] on div at bounding box center [667, 45] width 222 height 214
click at [783, 4] on div "Customer Profile Loading... Loading..." at bounding box center [445, 186] width 678 height 372
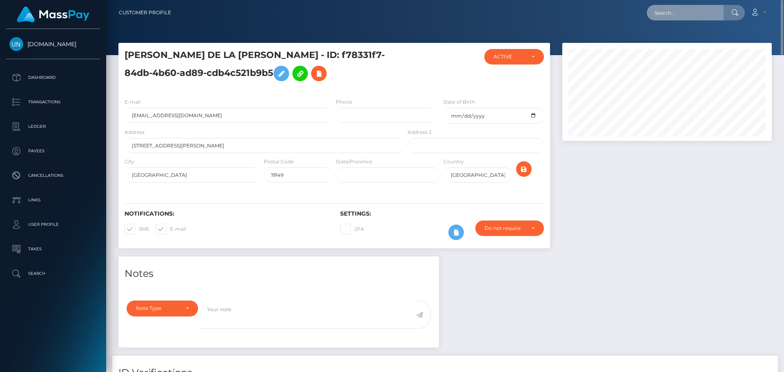
click at [702, 17] on input "text" at bounding box center [685, 13] width 77 height 16
paste input "samantharoman789@icloud.com"
type input "samantharoman789@icloud.com"
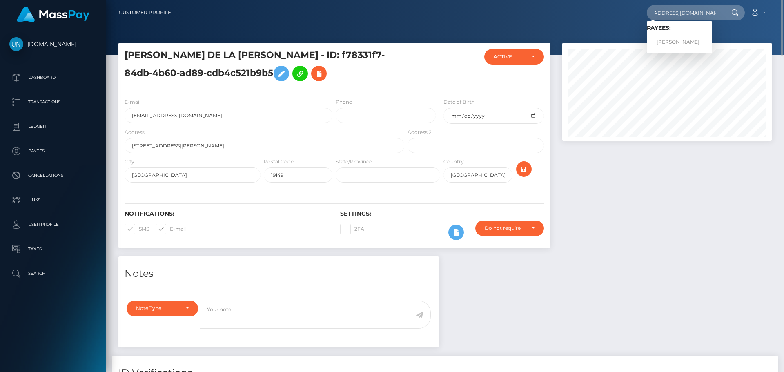
click at [685, 42] on link "SAMANTHA K ROMAN" at bounding box center [679, 42] width 65 height 15
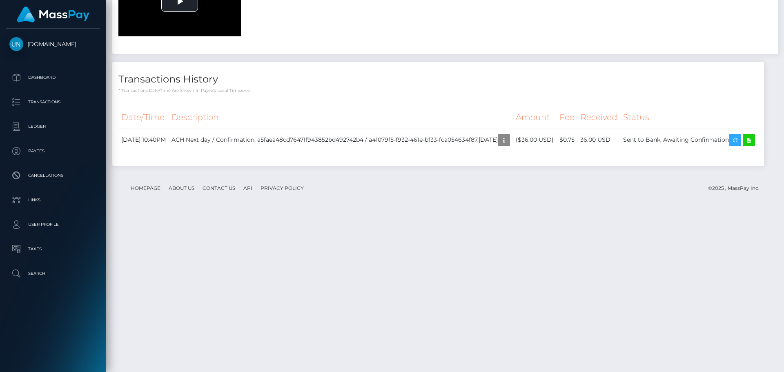
scroll to position [1294, 0]
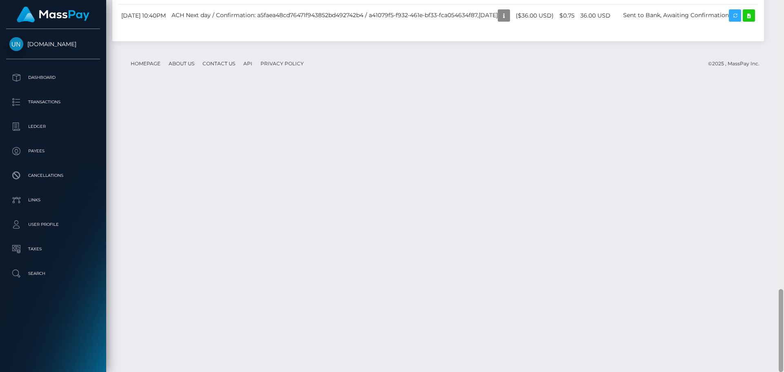
click at [783, 10] on div at bounding box center [781, 186] width 6 height 372
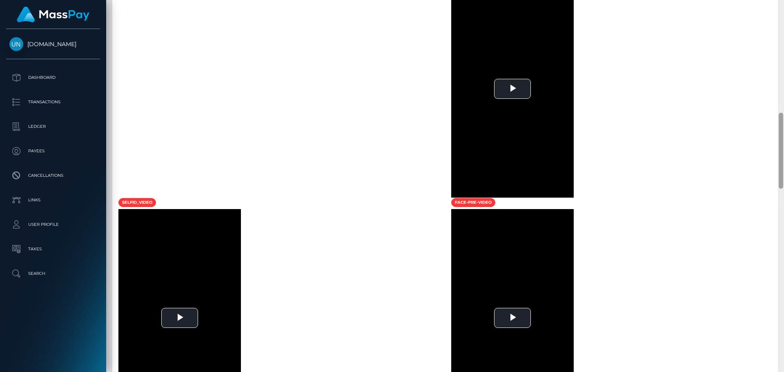
click at [783, 10] on div at bounding box center [781, 186] width 6 height 372
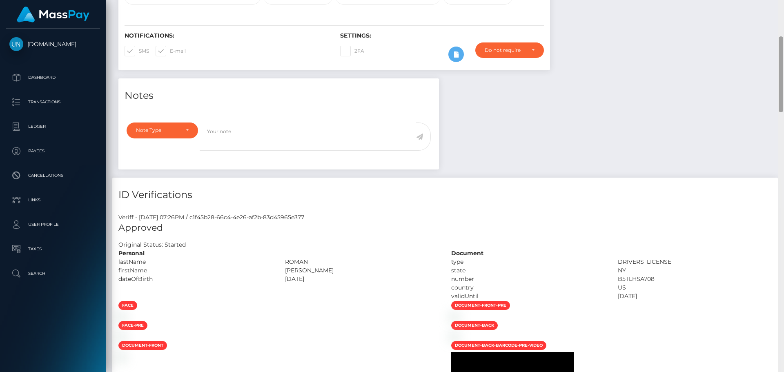
click at [783, 10] on div "Customer Profile Loading... Loading..." at bounding box center [445, 186] width 678 height 372
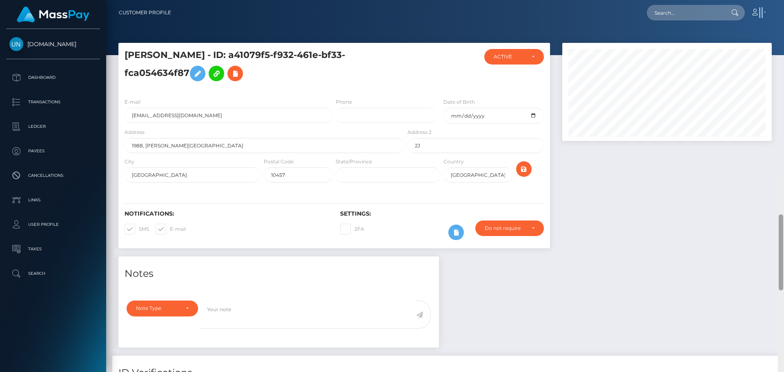
click at [783, 10] on nav "Customer Profile Loading... Loading... Account" at bounding box center [445, 12] width 678 height 25
drag, startPoint x: 630, startPoint y: 7, endPoint x: 654, endPoint y: 11, distance: 24.3
click at [638, 9] on div "Loading... Loading... Account Edit Profile Logout" at bounding box center [475, 12] width 594 height 17
paste input "ybz2ksy75f@privaterelay.appleid.com"
click at [678, 15] on input "text" at bounding box center [685, 13] width 77 height 16
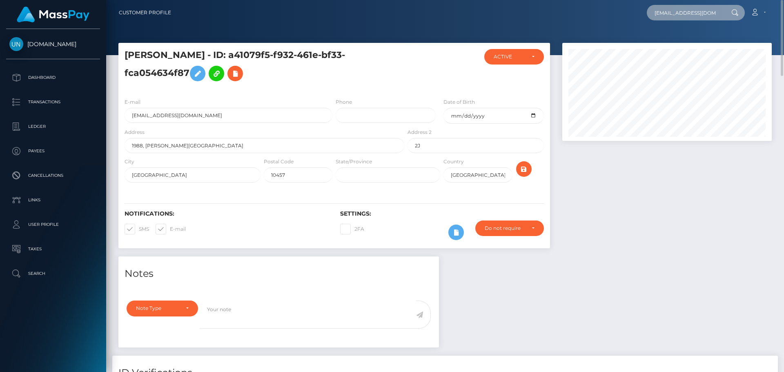
scroll to position [0, 31]
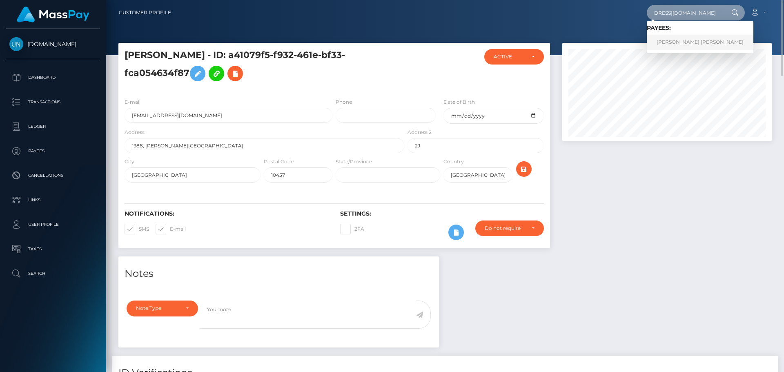
type input "ybz2ksy75f@privaterelay.appleid.com"
click at [663, 43] on link "LUZ KARINA AVILES RODRIGUEZ" at bounding box center [700, 42] width 107 height 15
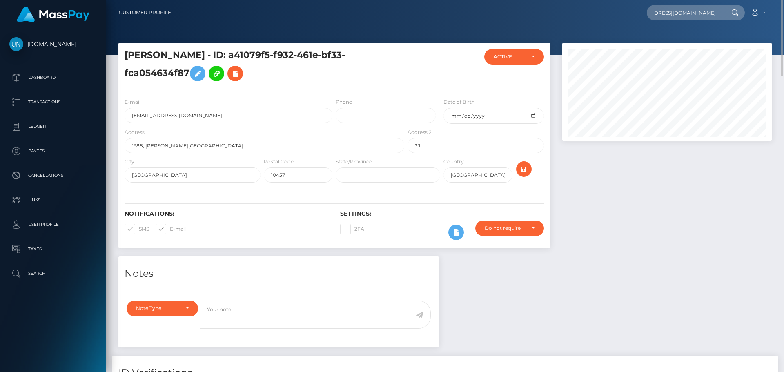
scroll to position [0, 0]
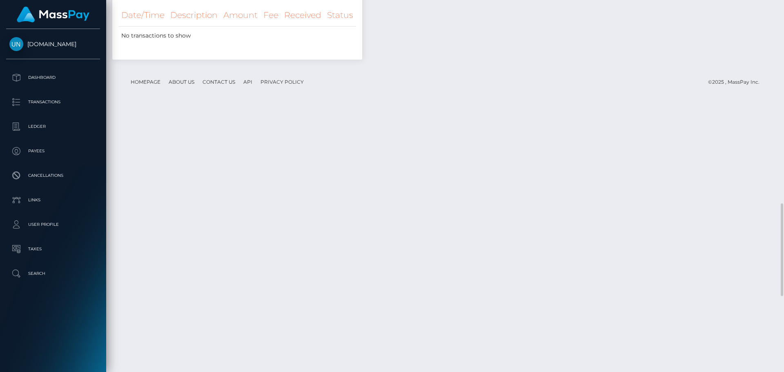
scroll to position [1102, 0]
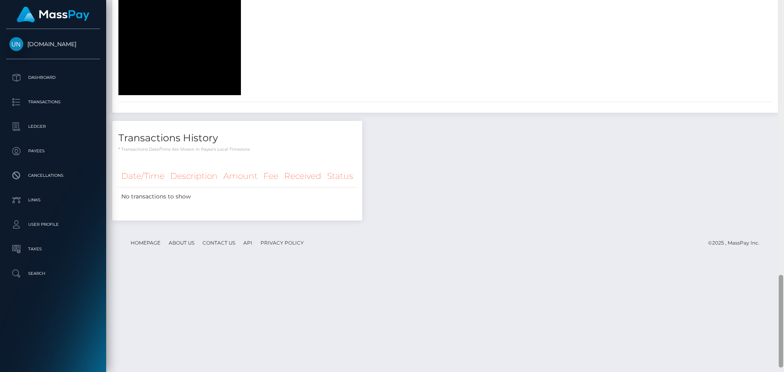
click at [783, 7] on div at bounding box center [781, 186] width 6 height 372
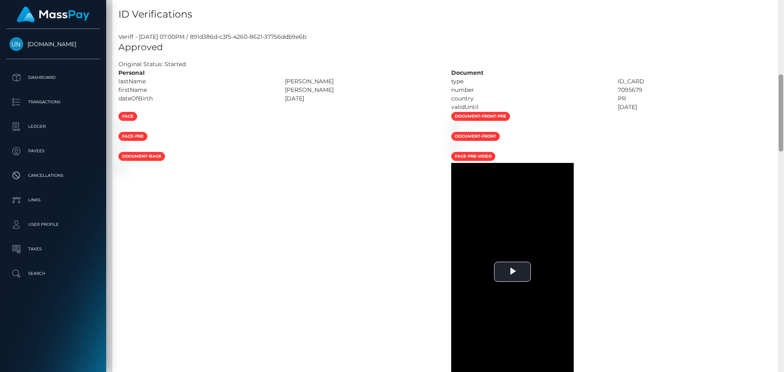
click at [783, 7] on div "Customer Profile Loading... Loading..." at bounding box center [445, 186] width 678 height 372
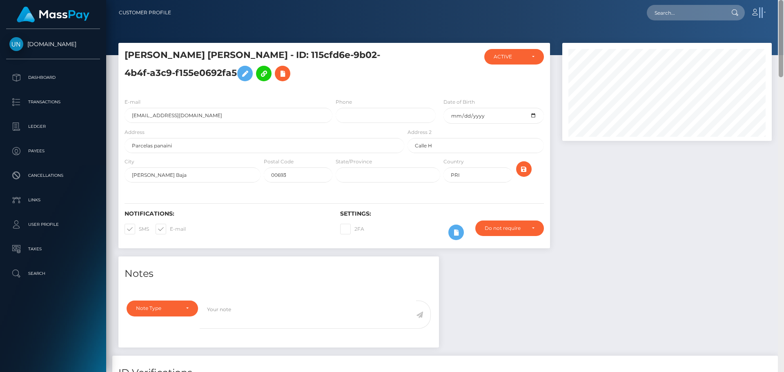
click at [783, 7] on nav "Customer Profile Loading... Loading... Account" at bounding box center [445, 12] width 678 height 25
click at [690, 9] on input "text" at bounding box center [685, 13] width 77 height 16
paste input "[EMAIL_ADDRESS][DOMAIN_NAME]"
type input "[EMAIL_ADDRESS][DOMAIN_NAME]"
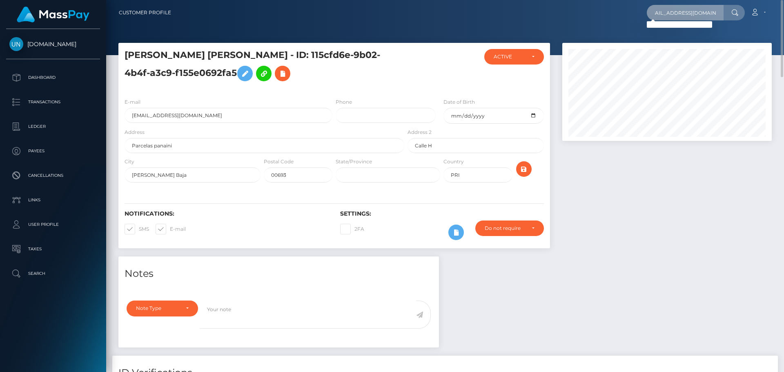
scroll to position [0, 0]
paste input "[EMAIL_ADDRESS][DOMAIN_NAME]"
click at [674, 15] on input "[EMAIL_ADDRESS][DOMAIN_NAME]" at bounding box center [685, 13] width 77 height 16
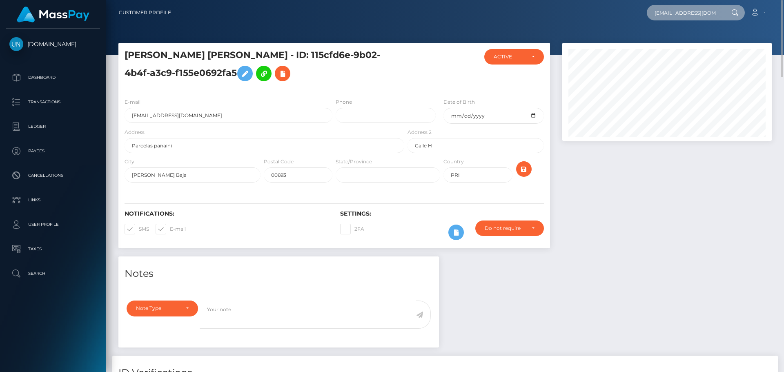
paste input "aledelari"
type input "[EMAIL_ADDRESS][DOMAIN_NAME]"
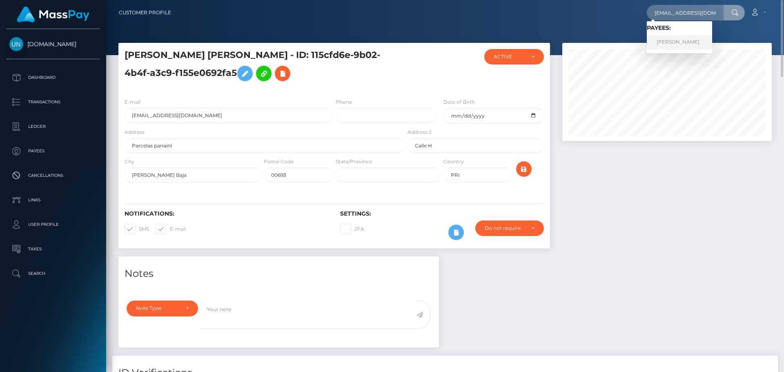
click at [670, 43] on link "[PERSON_NAME]" at bounding box center [679, 42] width 65 height 15
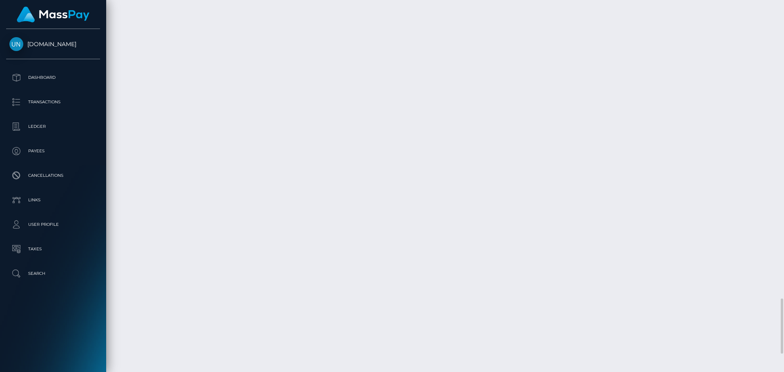
scroll to position [2121, 0]
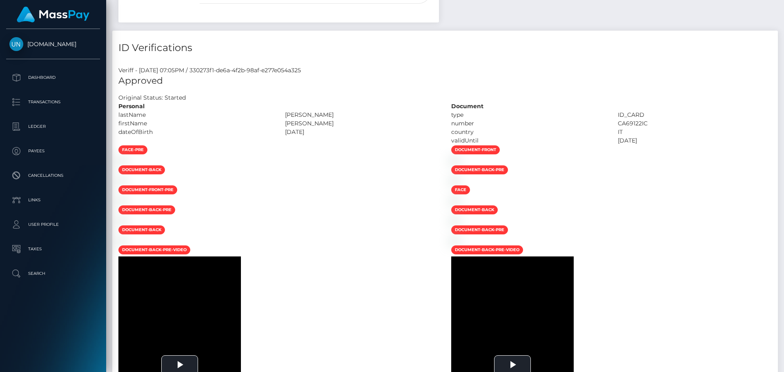
scroll to position [0, 0]
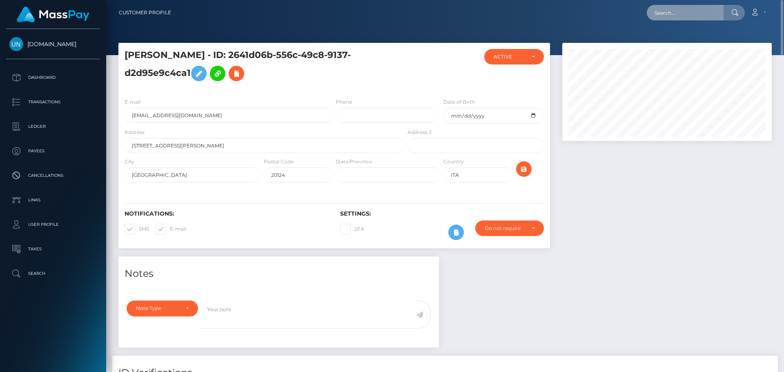
click at [710, 16] on input "text" at bounding box center [685, 13] width 77 height 16
paste input "[EMAIL_ADDRESS][DOMAIN_NAME]"
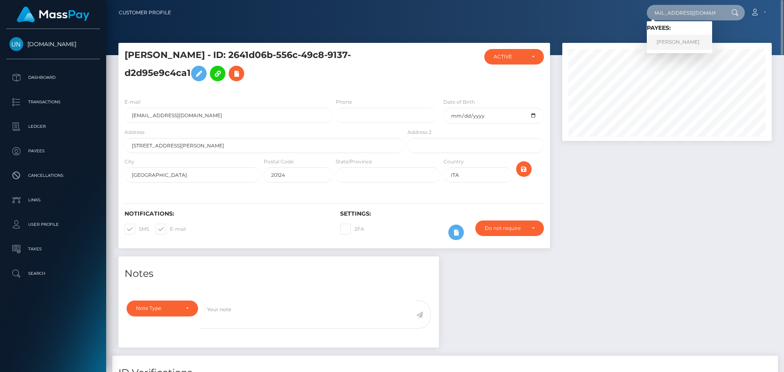
type input "[EMAIL_ADDRESS][DOMAIN_NAME]"
click at [687, 49] on link "[PERSON_NAME]" at bounding box center [679, 42] width 65 height 15
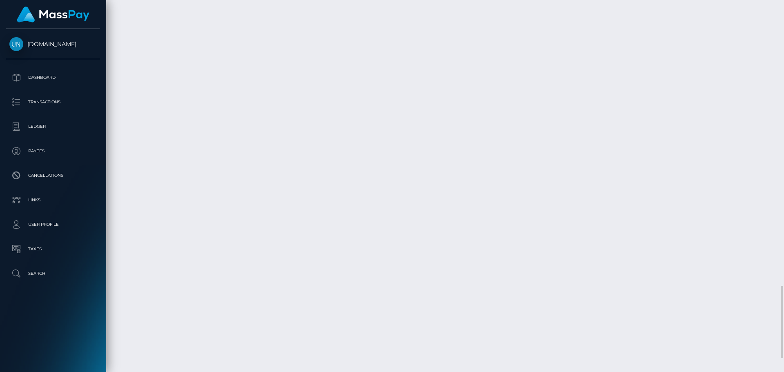
scroll to position [1539, 0]
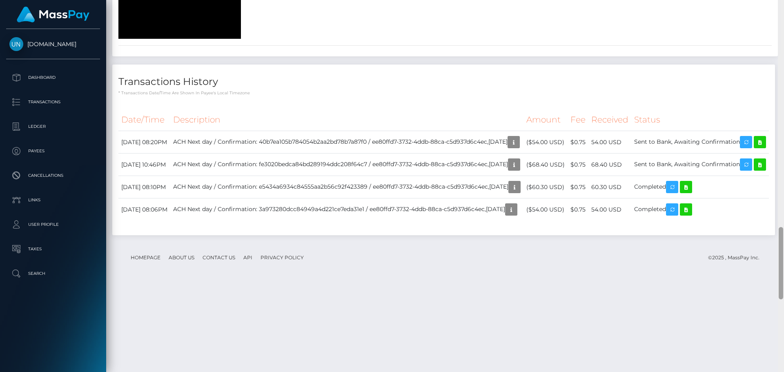
click at [780, 7] on div at bounding box center [781, 186] width 6 height 372
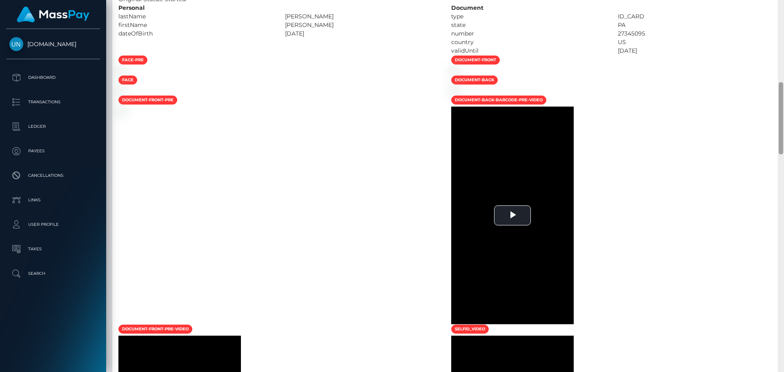
click at [780, 7] on div at bounding box center [781, 186] width 6 height 372
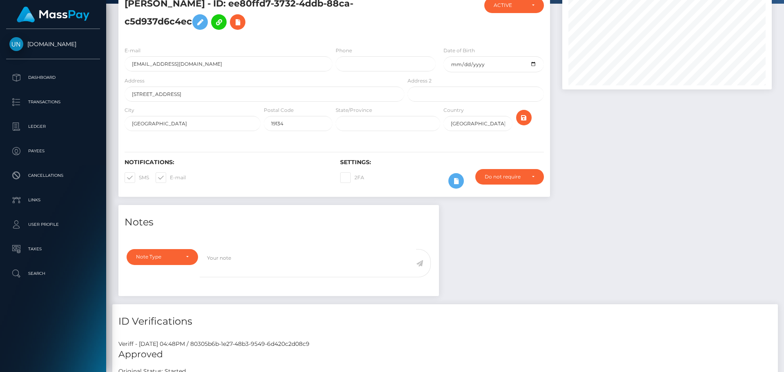
click at [780, 7] on div "Customer Profile Loading... Loading..." at bounding box center [445, 186] width 678 height 372
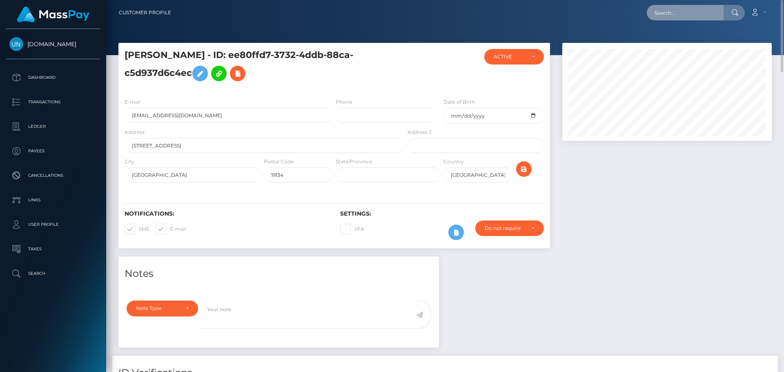
click at [705, 13] on input "text" at bounding box center [685, 13] width 77 height 16
paste input "aleahfrancis72@gmail.com"
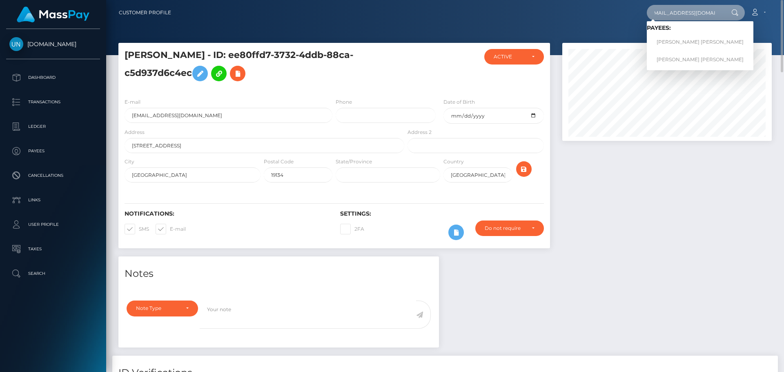
type input "aleahfrancis72@gmail.com"
click at [672, 40] on link "ALEAH DAWN FRANCIS" at bounding box center [700, 42] width 107 height 15
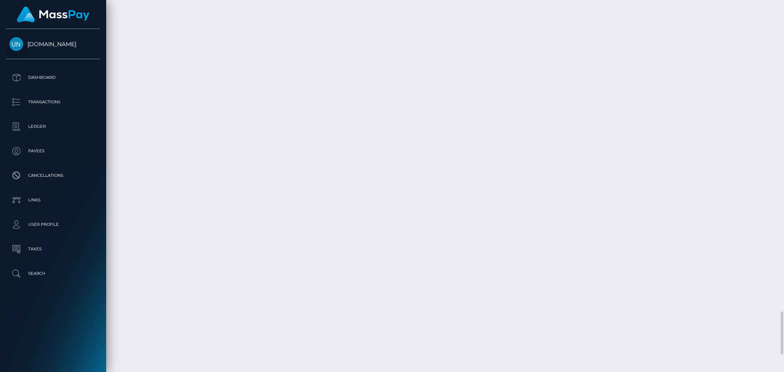
scroll to position [2845, 0]
click at [783, 7] on div at bounding box center [781, 186] width 6 height 372
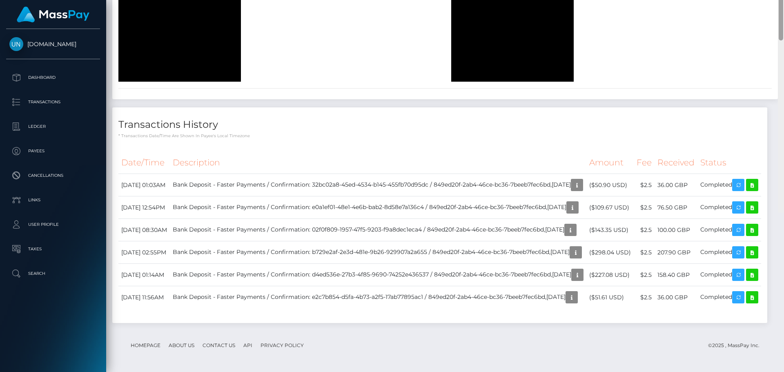
click at [783, 7] on div at bounding box center [781, 27] width 6 height 372
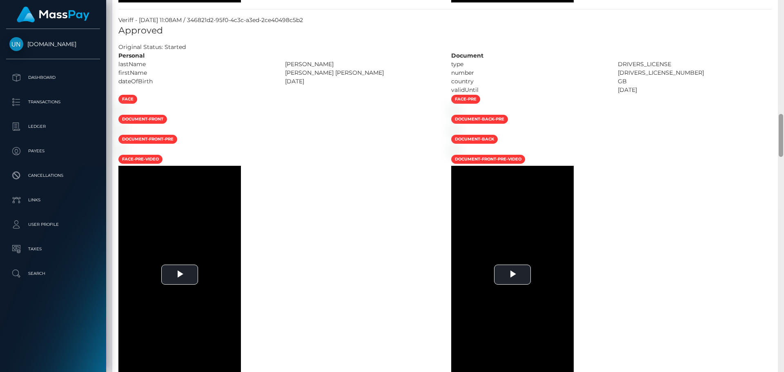
click at [783, 7] on div at bounding box center [781, 186] width 6 height 372
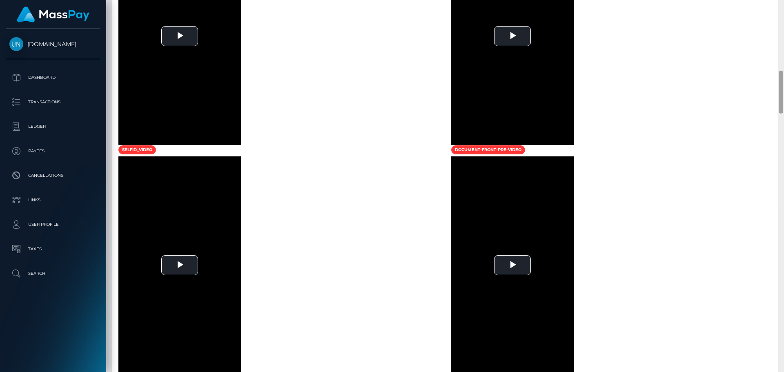
scroll to position [242, 0]
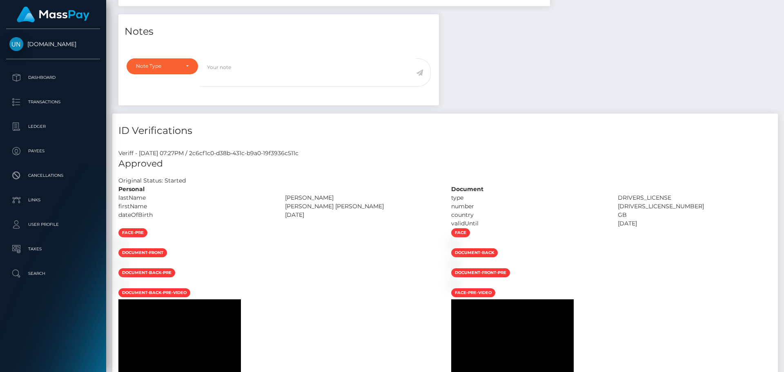
click at [783, 7] on div "Customer Profile Loading... Loading..." at bounding box center [445, 186] width 678 height 372
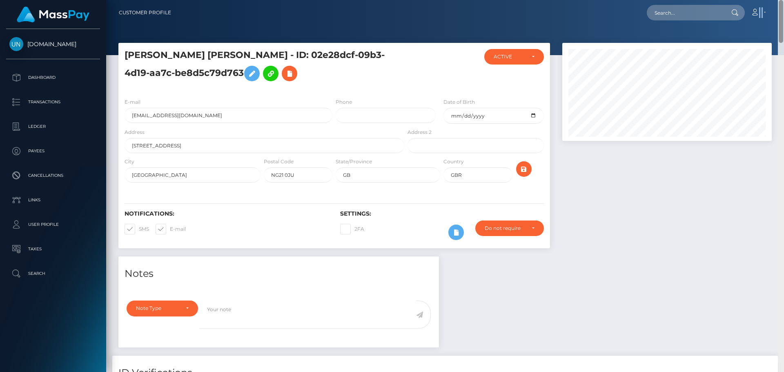
click at [783, 7] on nav "Customer Profile Loading... Loading... Account" at bounding box center [445, 12] width 678 height 25
click at [695, 20] on div "Loading... Loading... Account Edit Profile Logout" at bounding box center [475, 12] width 594 height 17
click at [694, 15] on input "text" at bounding box center [685, 13] width 77 height 16
paste input "[EMAIL_ADDRESS][DOMAIN_NAME]"
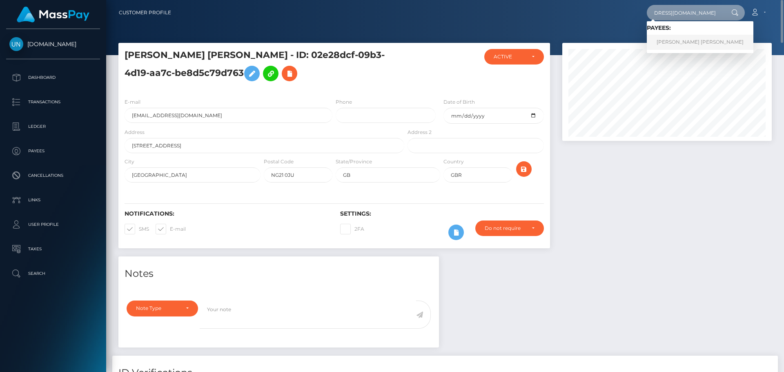
type input "[EMAIL_ADDRESS][DOMAIN_NAME]"
click at [680, 38] on link "[PERSON_NAME] [PERSON_NAME]" at bounding box center [700, 42] width 107 height 15
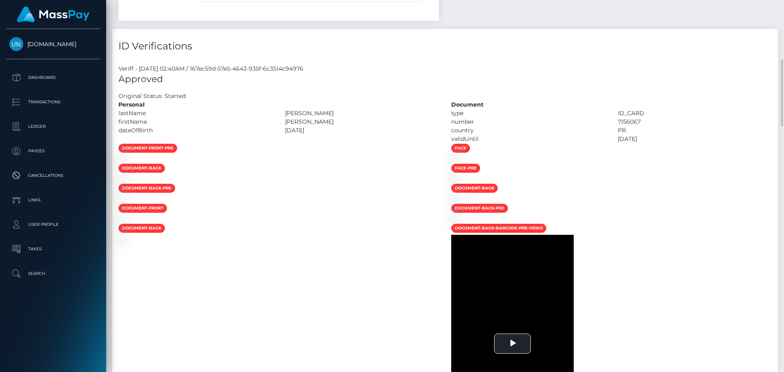
scroll to position [41, 0]
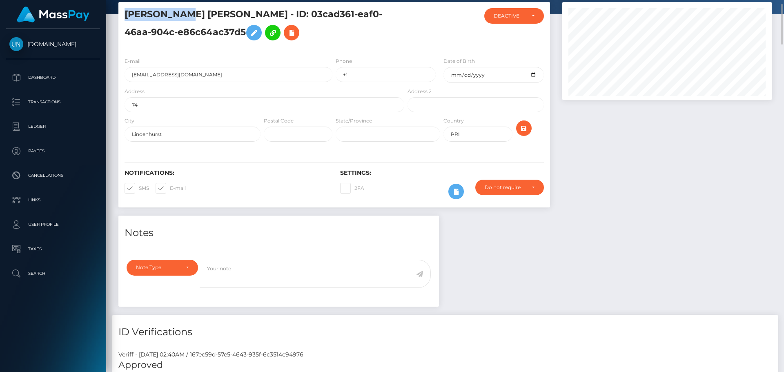
drag, startPoint x: 125, startPoint y: 14, endPoint x: 191, endPoint y: 18, distance: 66.3
click at [191, 18] on h5 "RYAN YANUEL HERNANDEZ GONZALEZ - ID: 03cad361-eaf0-46aa-904c-e86c64ac37d5" at bounding box center [262, 26] width 275 height 36
copy h5 "RYAN YANUEL"
drag, startPoint x: 195, startPoint y: 11, endPoint x: 307, endPoint y: 15, distance: 111.9
click at [307, 15] on h5 "RYAN YANUEL HERNANDEZ GONZALEZ - ID: 03cad361-eaf0-46aa-904c-e86c64ac37d5" at bounding box center [262, 26] width 275 height 36
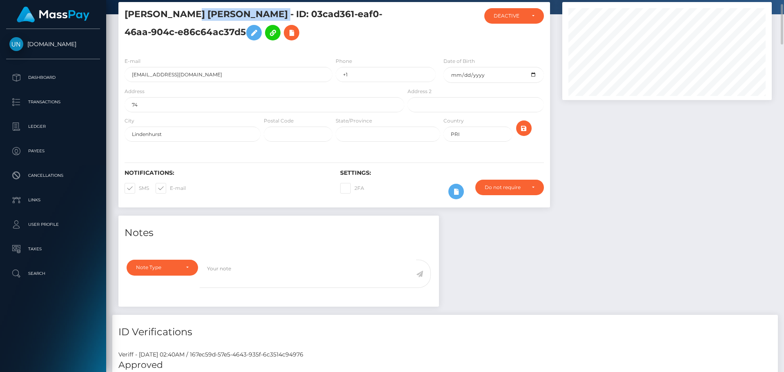
copy h5 "HERNANDEZ GONZALEZ"
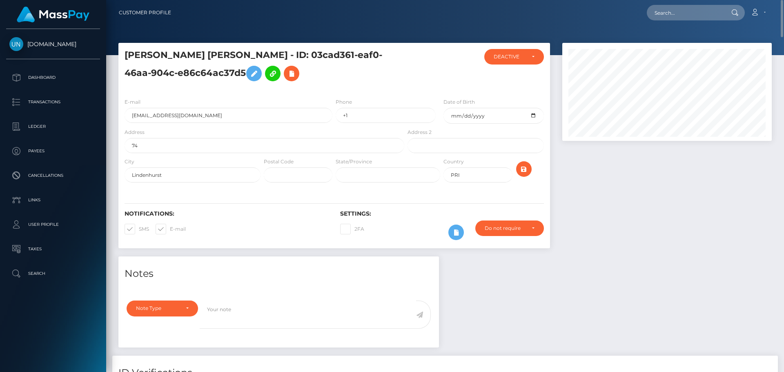
click at [673, 24] on nav "Customer Profile Loading... Loading... Account" at bounding box center [445, 12] width 678 height 25
click at [676, 13] on input "text" at bounding box center [685, 13] width 77 height 16
paste input "alenissantiago7@gmail.com"
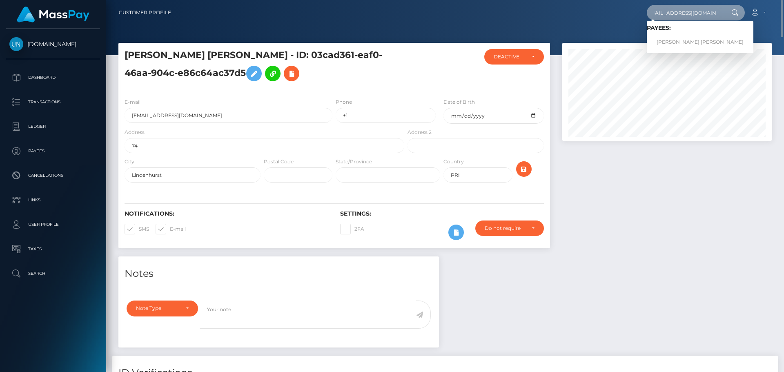
type input "alenissantiago7@gmail.com"
drag, startPoint x: 675, startPoint y: 37, endPoint x: 674, endPoint y: 41, distance: 4.6
click at [675, 38] on link "ALENIS NICOLE SANTIAGO ROLON" at bounding box center [700, 42] width 107 height 15
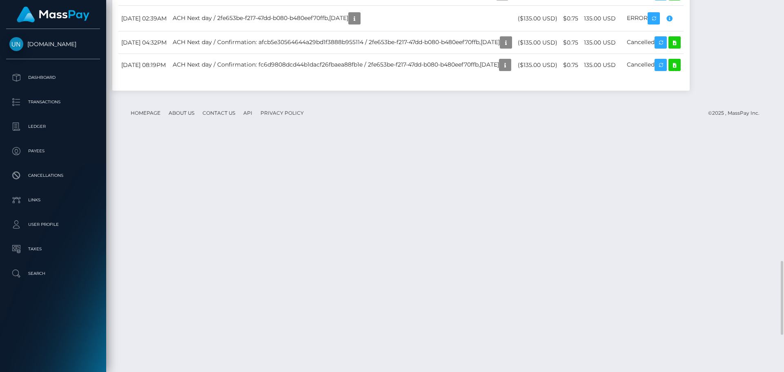
scroll to position [1388, 0]
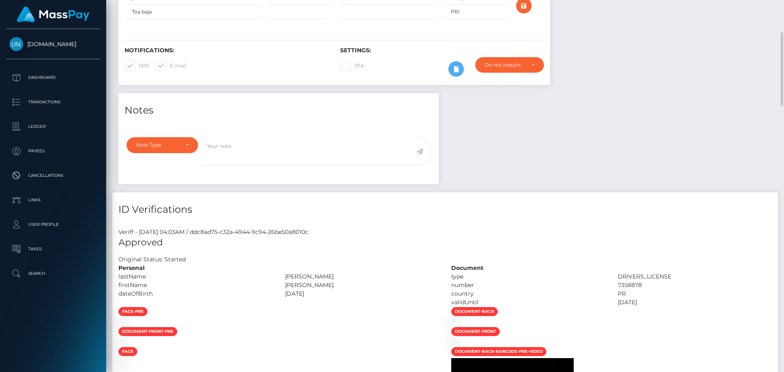
scroll to position [0, 0]
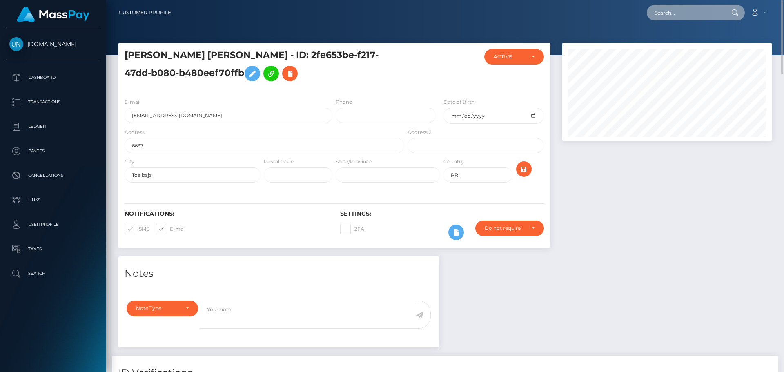
click at [671, 20] on input "text" at bounding box center [685, 13] width 77 height 16
paste input "smailychevon70@gmail.com"
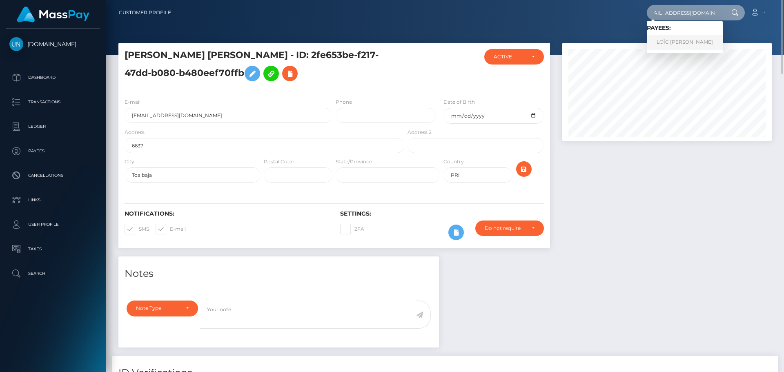
type input "smailychevon70@gmail.com"
click at [668, 42] on link "LOÏC THOMAS SARTIN" at bounding box center [685, 42] width 76 height 15
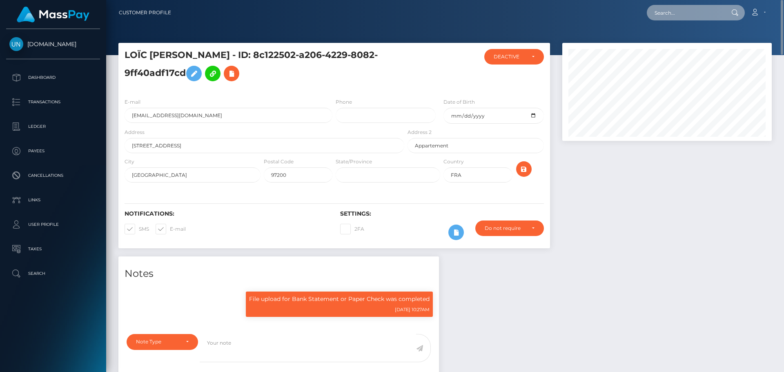
drag, startPoint x: 534, startPoint y: 7, endPoint x: 670, endPoint y: 13, distance: 135.7
click at [670, 13] on input "text" at bounding box center [685, 13] width 77 height 16
paste input "[EMAIL_ADDRESS][DOMAIN_NAME]"
type input "[EMAIL_ADDRESS][DOMAIN_NAME]"
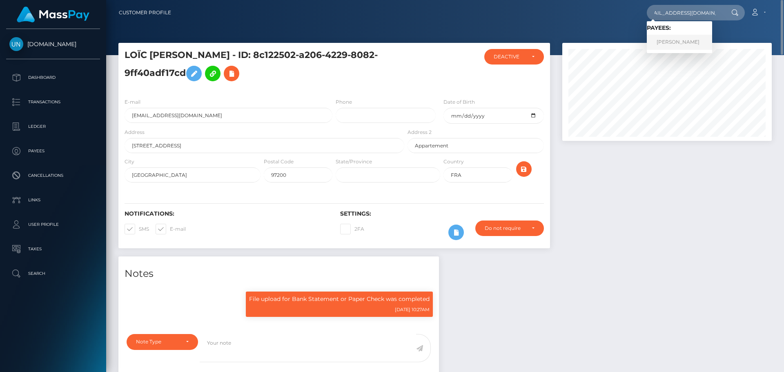
click at [666, 47] on link "HUGO PIERRE HERVE HOIRET" at bounding box center [679, 42] width 65 height 15
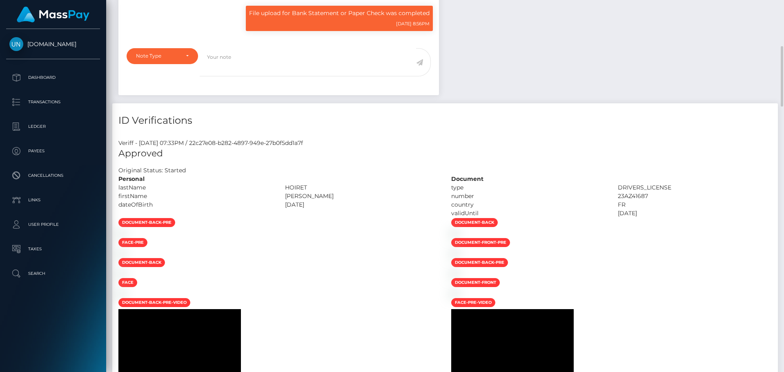
scroll to position [98, 210]
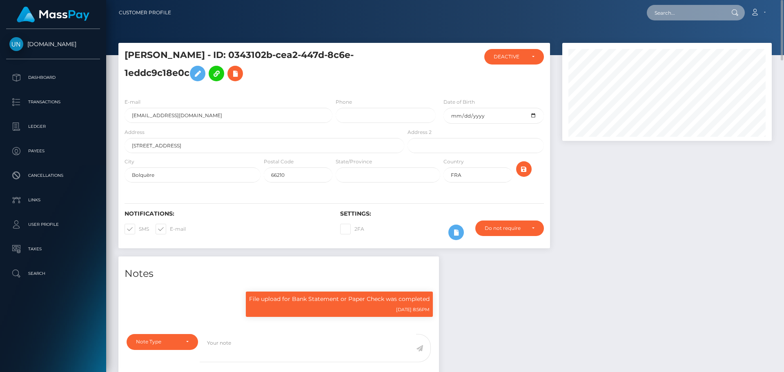
click at [701, 19] on input "text" at bounding box center [685, 13] width 77 height 16
paste input "[EMAIL_ADDRESS][DOMAIN_NAME]"
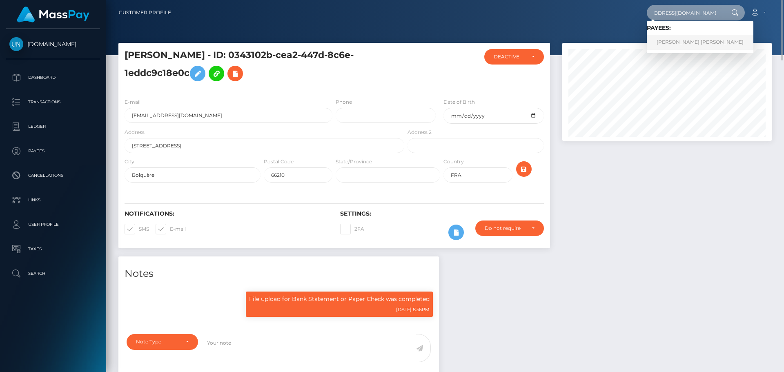
type input "[EMAIL_ADDRESS][DOMAIN_NAME]"
click at [685, 46] on link "[PERSON_NAME] [PERSON_NAME]" at bounding box center [700, 42] width 107 height 15
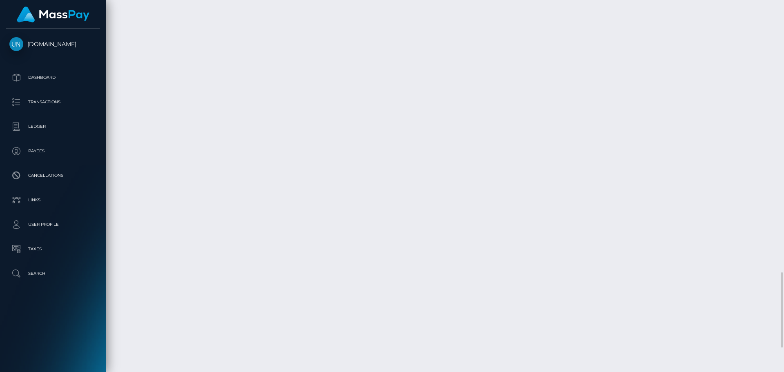
scroll to position [1466, 0]
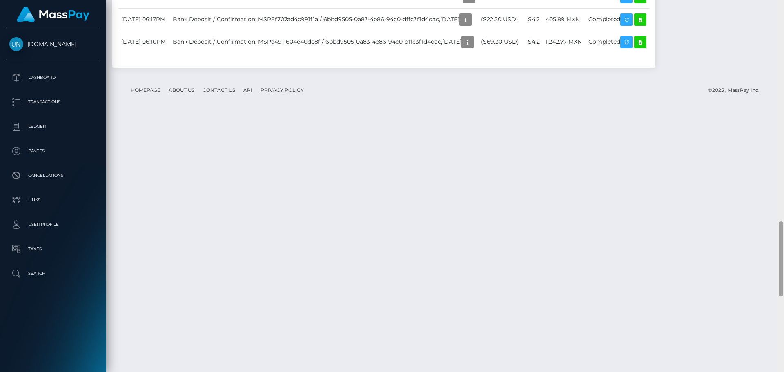
click at [783, 4] on div at bounding box center [781, 186] width 6 height 372
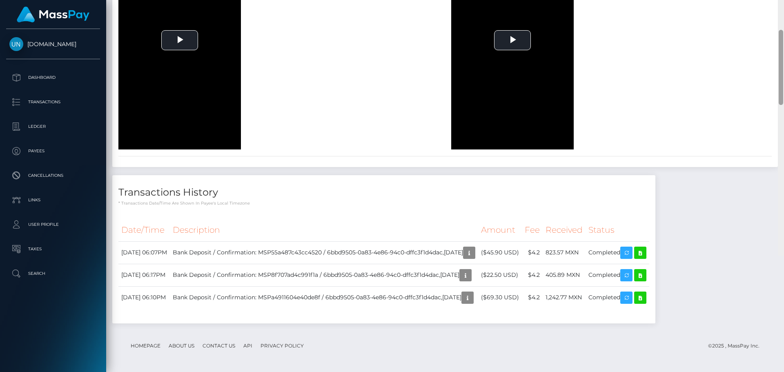
scroll to position [351, 0]
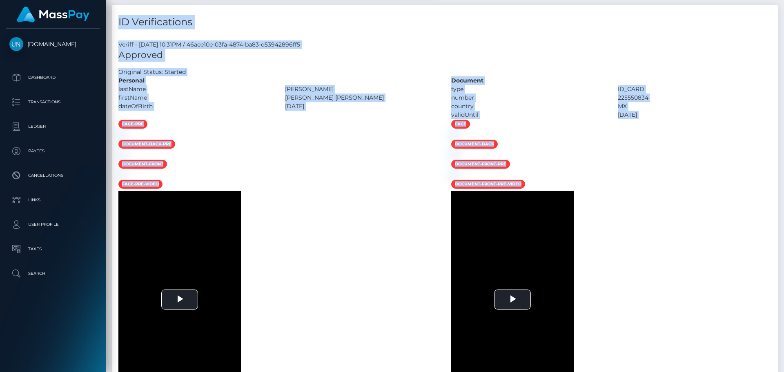
click at [783, 4] on div "Customer Profile Loading... Loading..." at bounding box center [445, 186] width 678 height 372
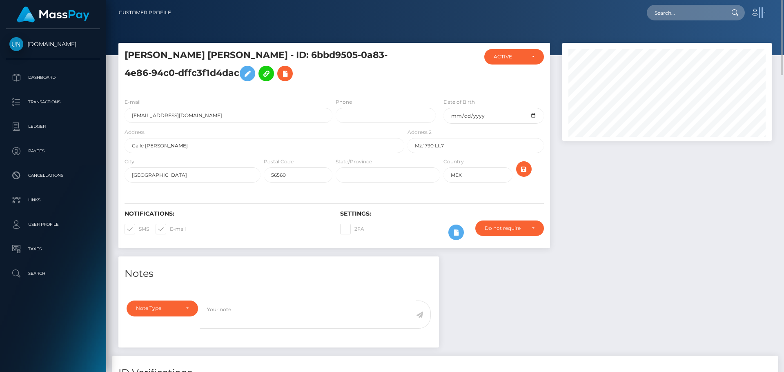
click at [783, 4] on nav "Customer Profile Loading... Loading... Account" at bounding box center [445, 12] width 678 height 25
click at [668, 7] on input "text" at bounding box center [685, 13] width 77 height 16
paste input "[EMAIL_ADDRESS][DOMAIN_NAME]"
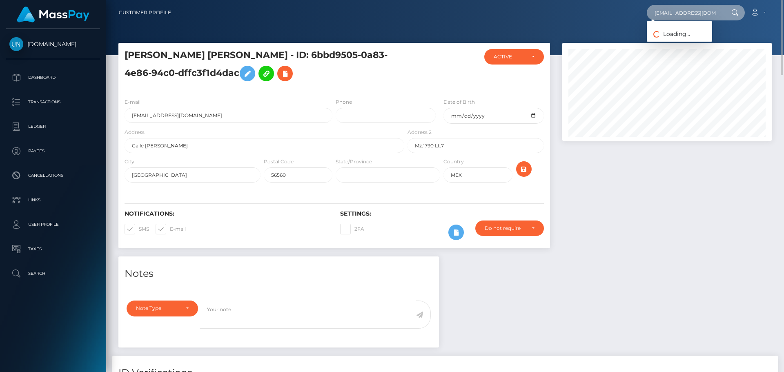
type input "[EMAIL_ADDRESS][DOMAIN_NAME]"
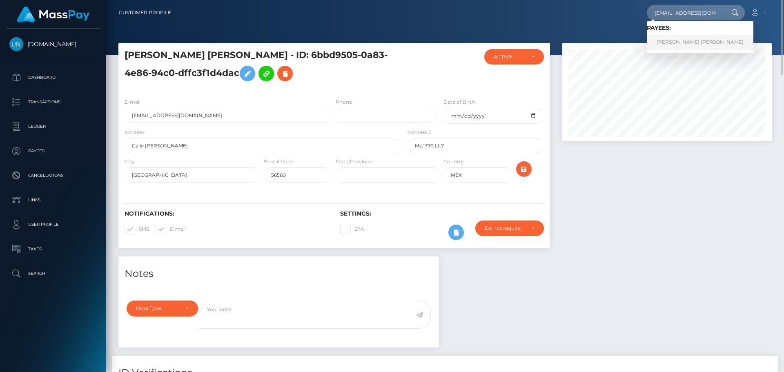
click at [667, 36] on link "SANDY D CASTRO MARTINEZ" at bounding box center [700, 42] width 107 height 15
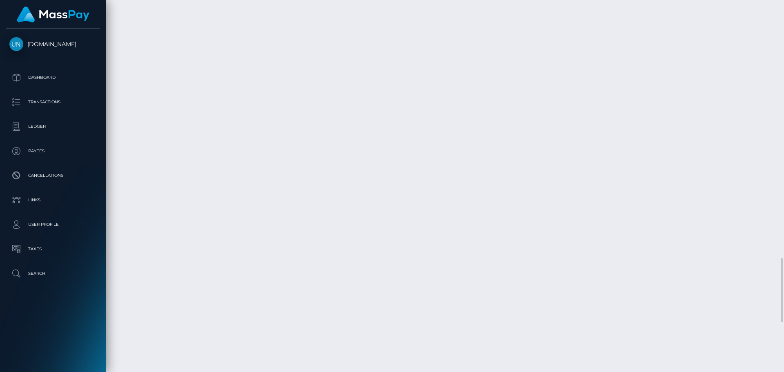
scroll to position [1448, 0]
click at [783, 5] on div at bounding box center [781, 186] width 6 height 372
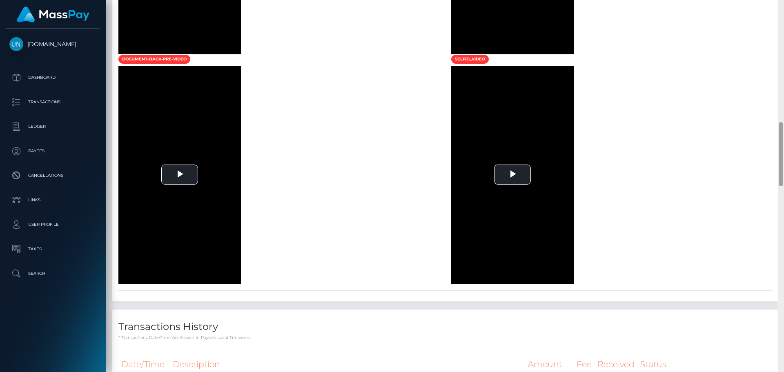
click at [783, 5] on div at bounding box center [781, 186] width 6 height 372
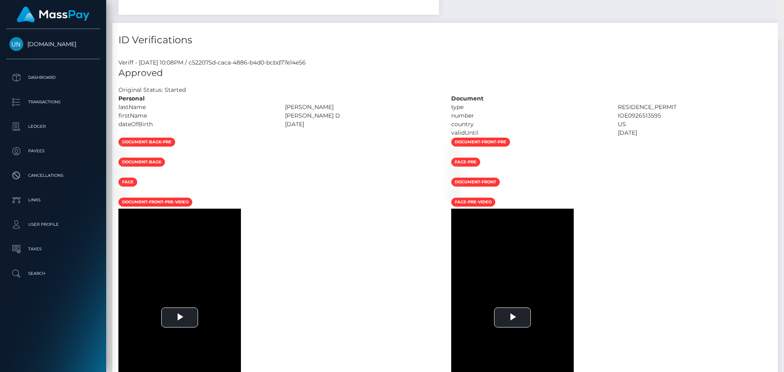
scroll to position [0, 0]
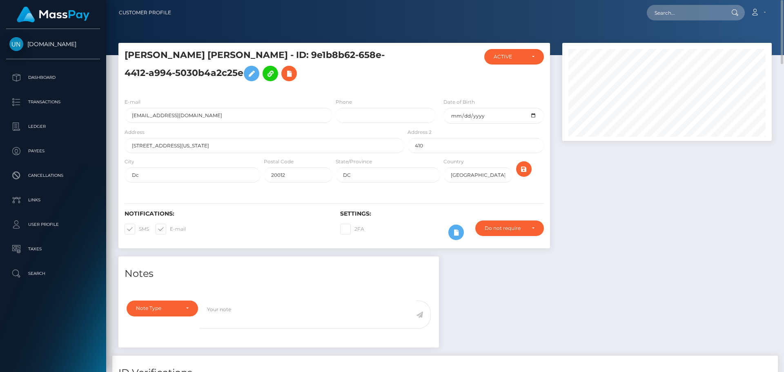
drag, startPoint x: 783, startPoint y: 5, endPoint x: 774, endPoint y: 6, distance: 9.8
click at [783, 6] on div "Customer Profile Loading... Loading..." at bounding box center [445, 186] width 678 height 372
drag, startPoint x: 672, startPoint y: 7, endPoint x: 679, endPoint y: 15, distance: 10.5
click at [672, 7] on input "text" at bounding box center [685, 13] width 77 height 16
paste input "[EMAIL_ADDRESS][DOMAIN_NAME]"
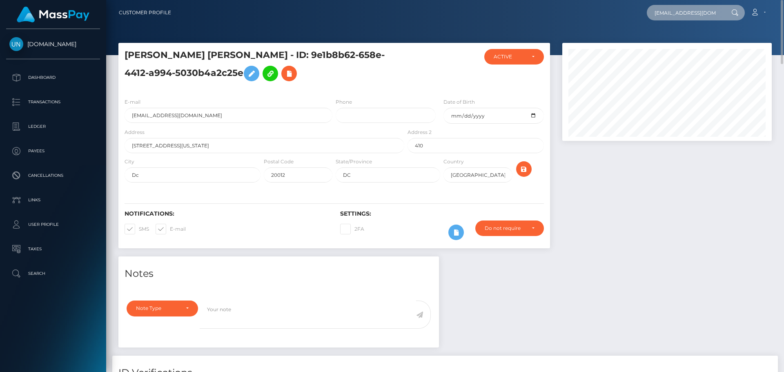
scroll to position [0, 13]
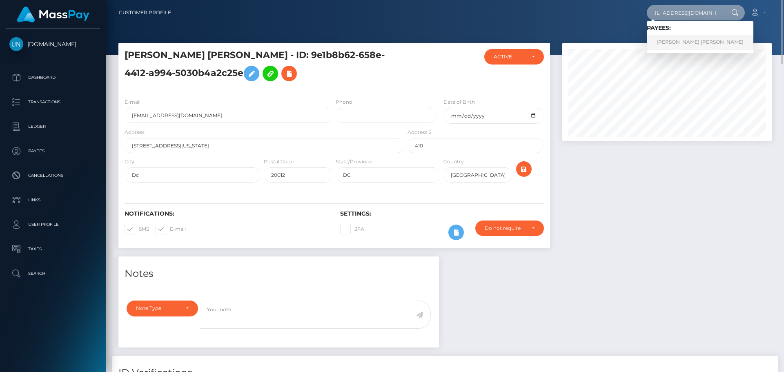
type input "[EMAIL_ADDRESS][DOMAIN_NAME]"
click at [667, 44] on link "[PERSON_NAME] [PERSON_NAME]" at bounding box center [700, 42] width 107 height 15
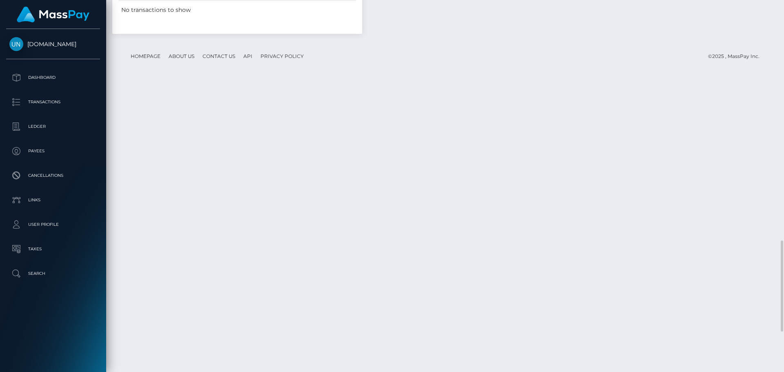
scroll to position [1146, 0]
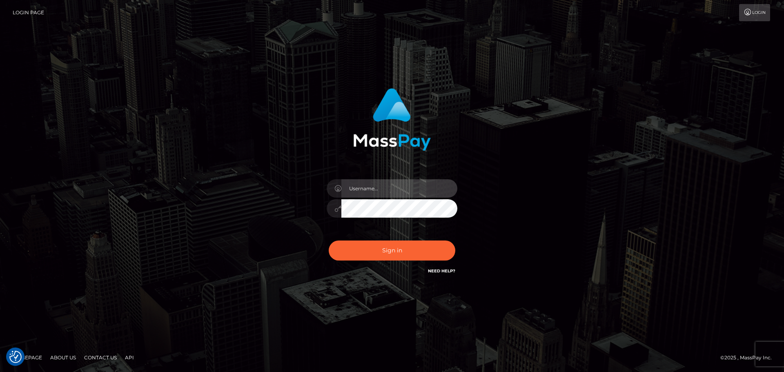
type input "[PERSON_NAME]"
click at [380, 238] on div "Sign in Need Help?" at bounding box center [391, 254] width 143 height 36
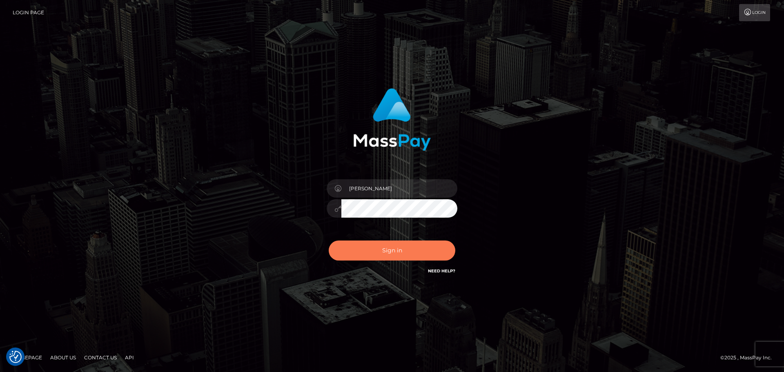
click at [373, 250] on button "Sign in" at bounding box center [392, 250] width 127 height 20
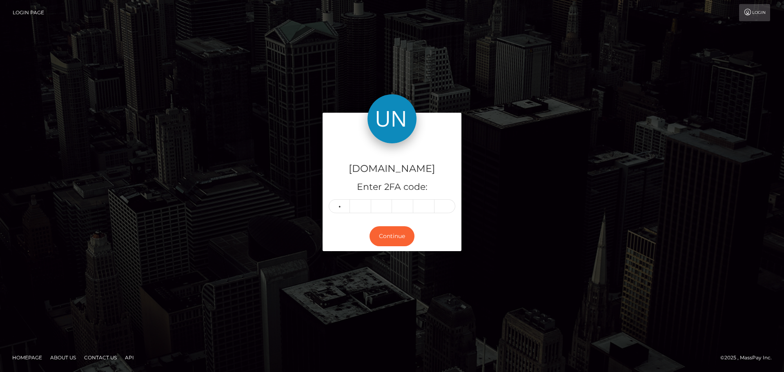
type input "2"
type input "3"
type input "8"
type input "5"
type input "4"
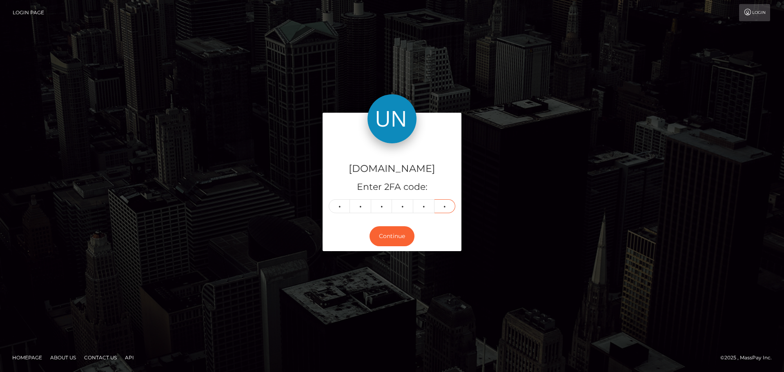
type input "7"
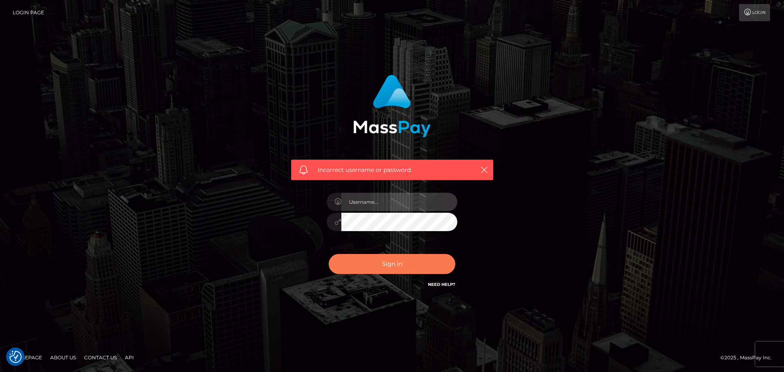
type input "[PERSON_NAME]"
click at [368, 269] on button "Sign in" at bounding box center [392, 264] width 127 height 20
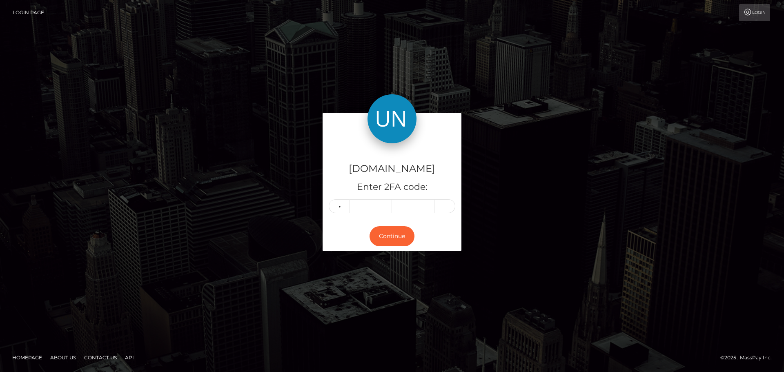
type input "2"
type input "6"
type input "4"
type input "5"
type input "4"
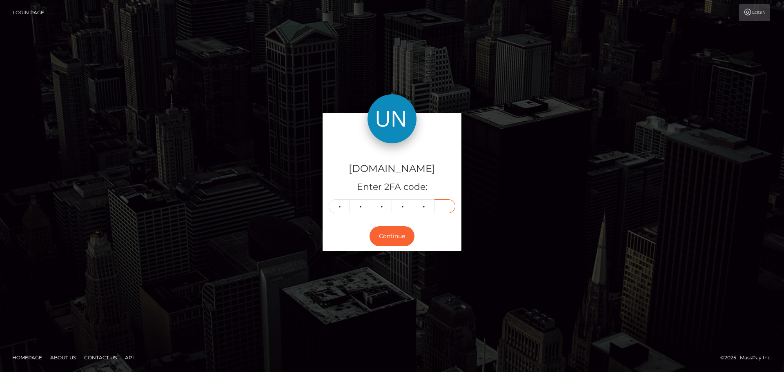
type input "4"
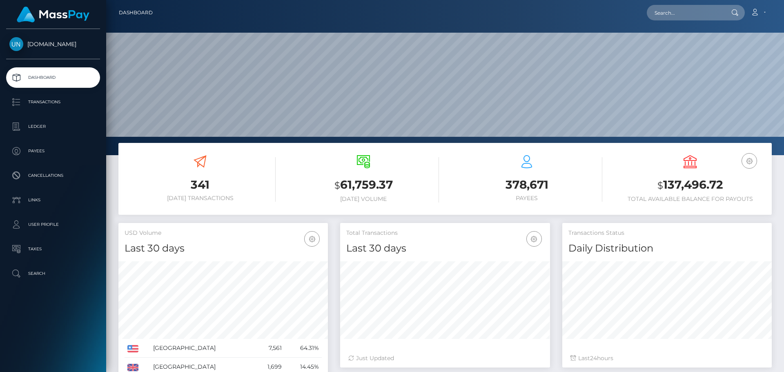
scroll to position [145, 210]
click at [692, 16] on input "text" at bounding box center [685, 13] width 77 height 16
paste input "padillaortizxavier@gmail.com"
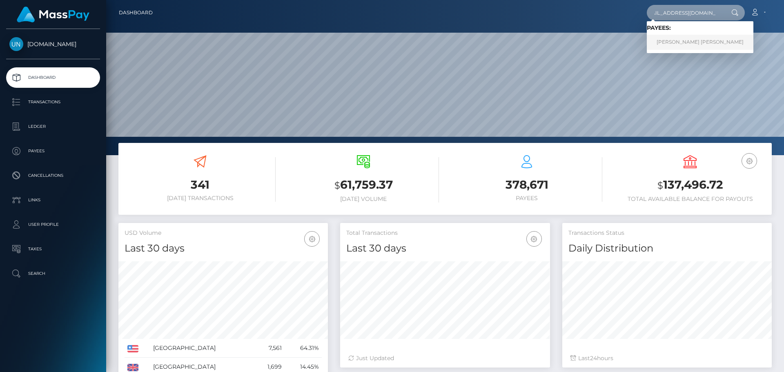
type input "padillaortizxavier@gmail.com"
click at [676, 42] on link "JANIRIS JANIAN SOTO DAVILA" at bounding box center [700, 42] width 107 height 15
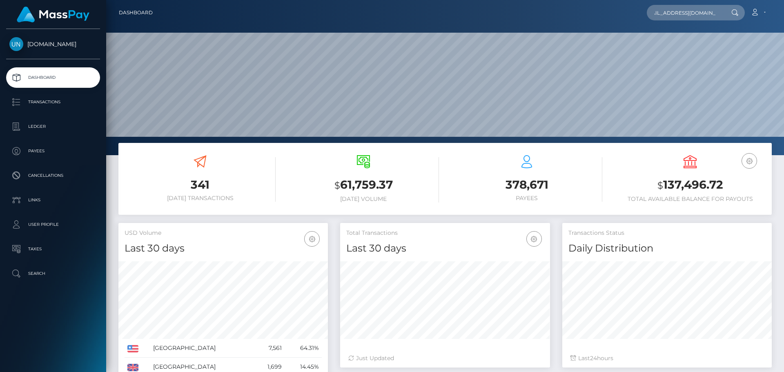
scroll to position [0, 0]
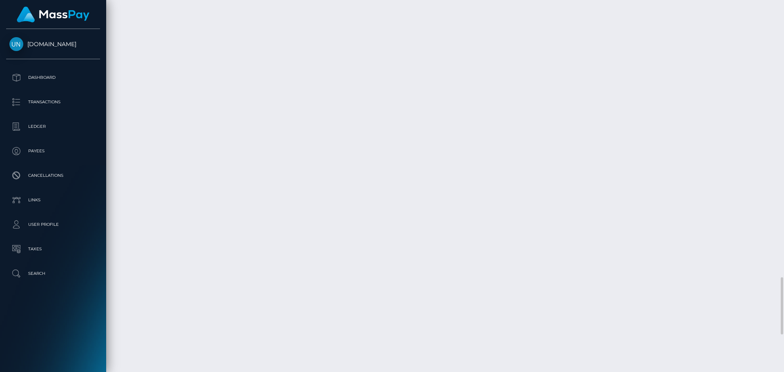
scroll to position [1960, 0]
click at [783, 23] on div at bounding box center [781, 186] width 6 height 372
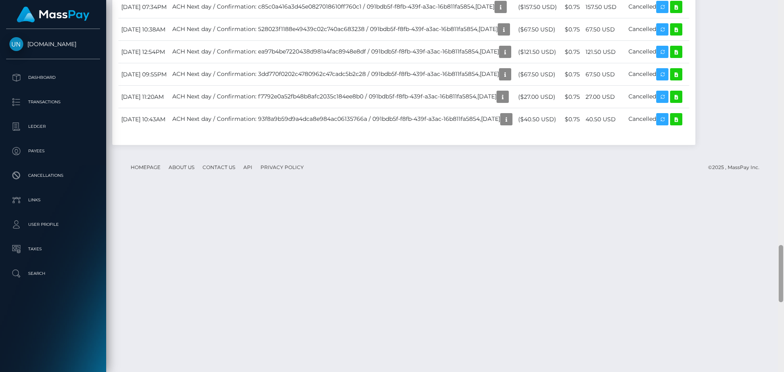
click at [783, 23] on div at bounding box center [781, 186] width 6 height 372
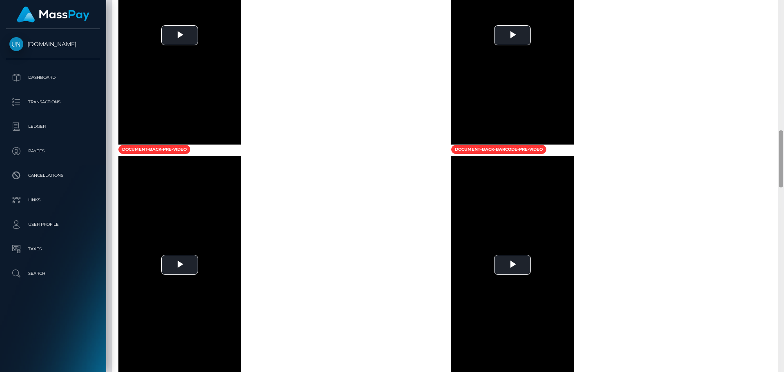
click at [783, 23] on div at bounding box center [781, 186] width 6 height 372
click at [783, 21] on div at bounding box center [781, 186] width 6 height 372
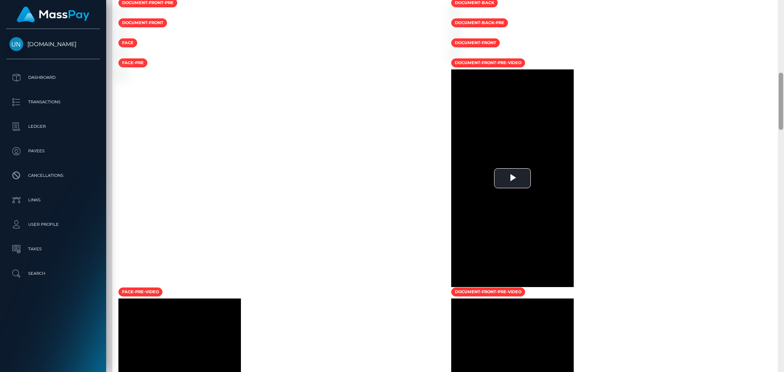
click at [778, 20] on div at bounding box center [781, 186] width 6 height 372
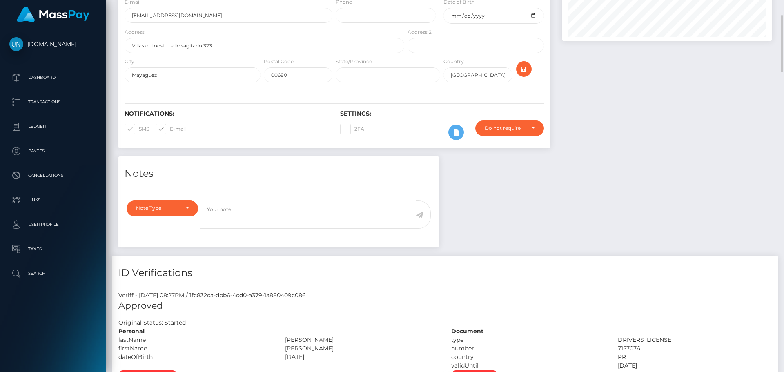
scroll to position [0, 0]
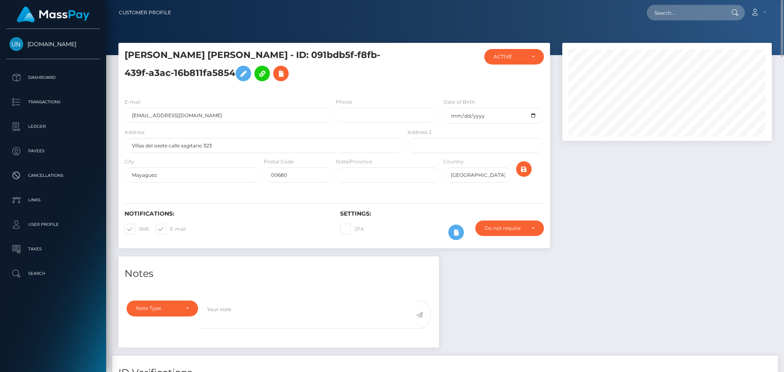
click at [726, 21] on nav "Customer Profile Loading... Loading... Account" at bounding box center [445, 12] width 678 height 25
click at [707, 20] on input "text" at bounding box center [685, 13] width 77 height 16
paste input "[EMAIL_ADDRESS][DOMAIN_NAME]"
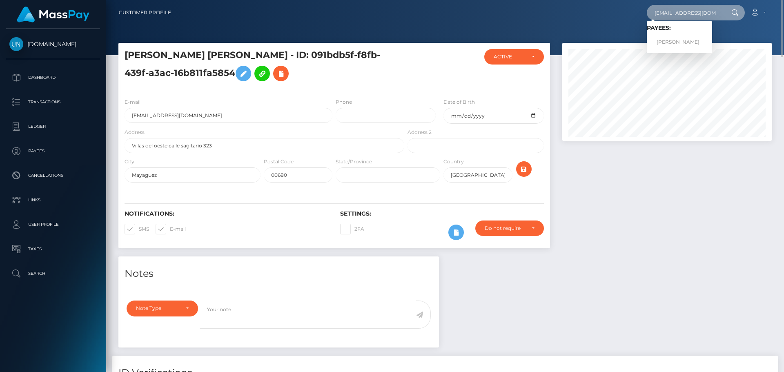
type input "[EMAIL_ADDRESS][DOMAIN_NAME]"
drag, startPoint x: 665, startPoint y: 42, endPoint x: 540, endPoint y: 29, distance: 125.2
click at [665, 42] on link "NAYELY ENID MOLINA" at bounding box center [679, 42] width 65 height 15
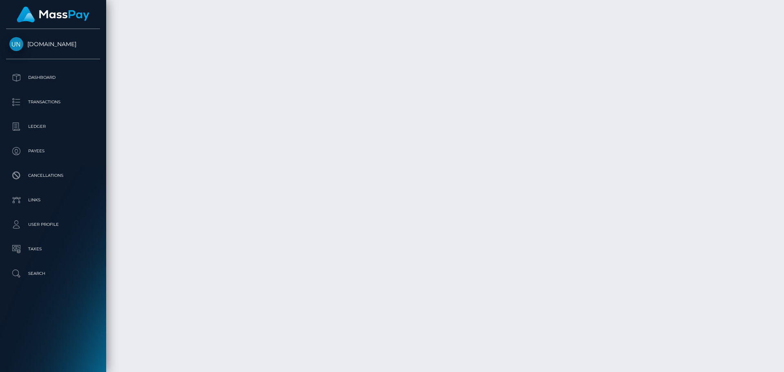
scroll to position [2939, 0]
click at [781, 2] on div at bounding box center [781, 186] width 6 height 372
click at [782, 2] on div at bounding box center [781, 186] width 6 height 372
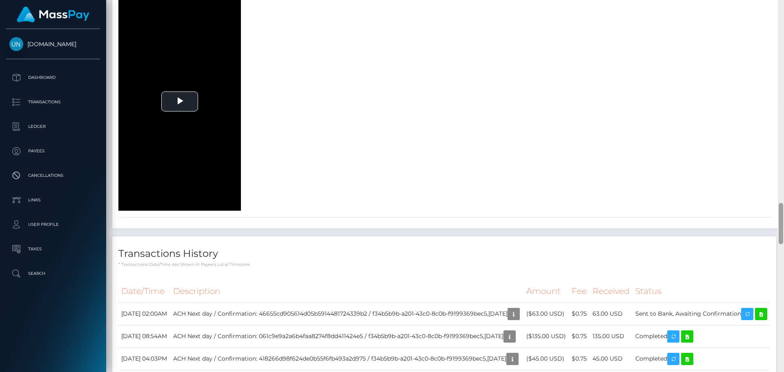
click at [782, 2] on div at bounding box center [781, 186] width 6 height 372
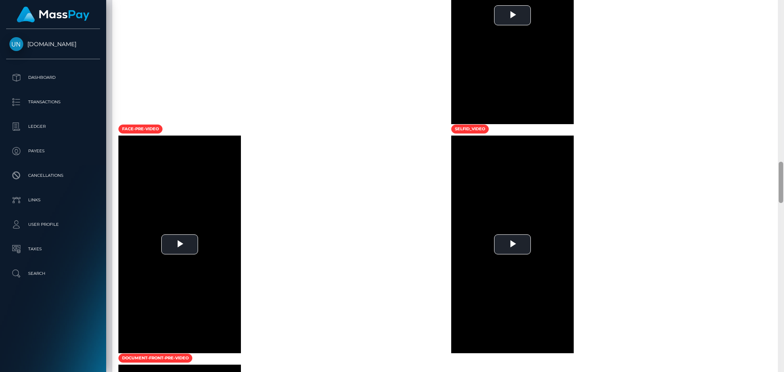
click at [782, 2] on div at bounding box center [781, 186] width 6 height 372
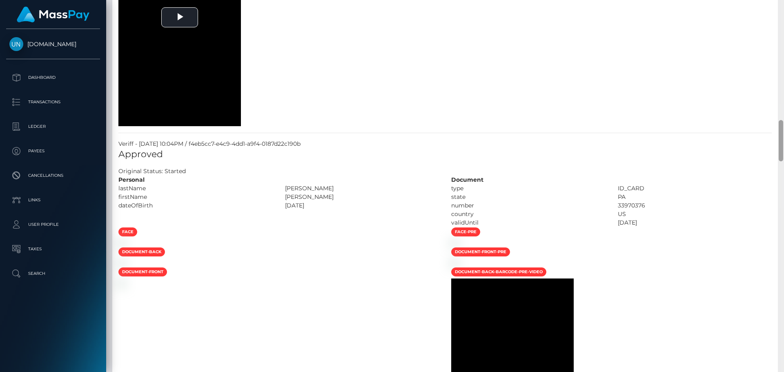
click at [782, 2] on div at bounding box center [781, 186] width 6 height 372
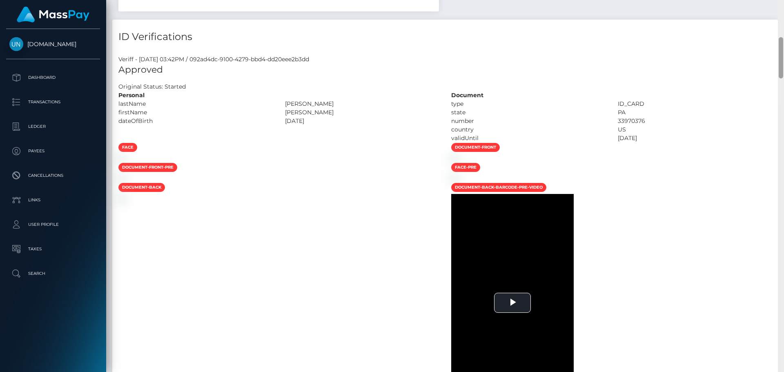
click at [782, 2] on div "Customer Profile Loading... Loading..." at bounding box center [445, 186] width 678 height 372
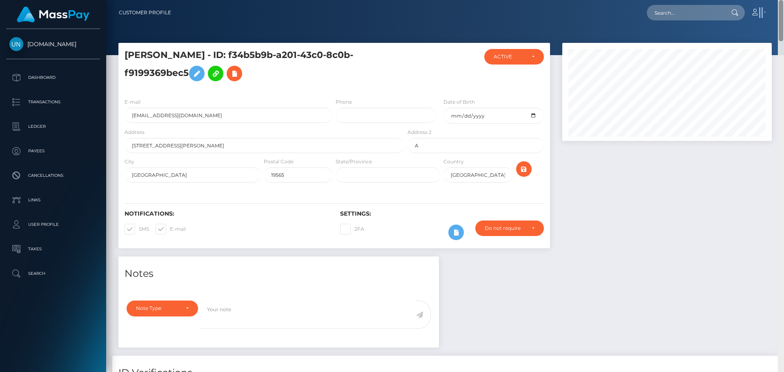
click at [782, 2] on nav "Customer Profile Loading... Loading... Account" at bounding box center [445, 12] width 678 height 25
click at [698, 10] on input "text" at bounding box center [685, 13] width 77 height 16
paste input "[EMAIL_ADDRESS][DOMAIN_NAME]"
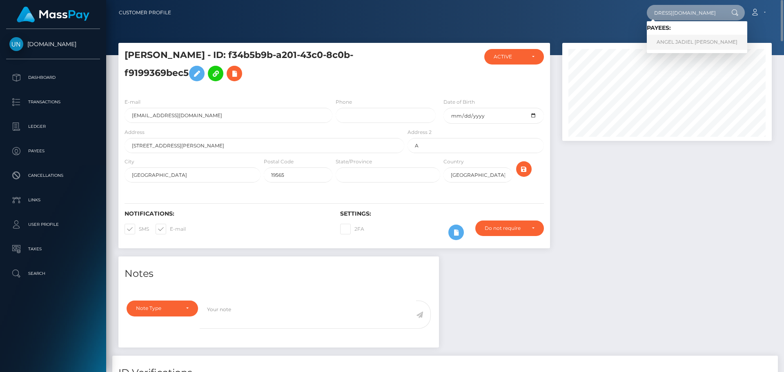
type input "[EMAIL_ADDRESS][DOMAIN_NAME]"
click at [682, 43] on link "ANGEL JADIEL [PERSON_NAME]" at bounding box center [697, 42] width 100 height 15
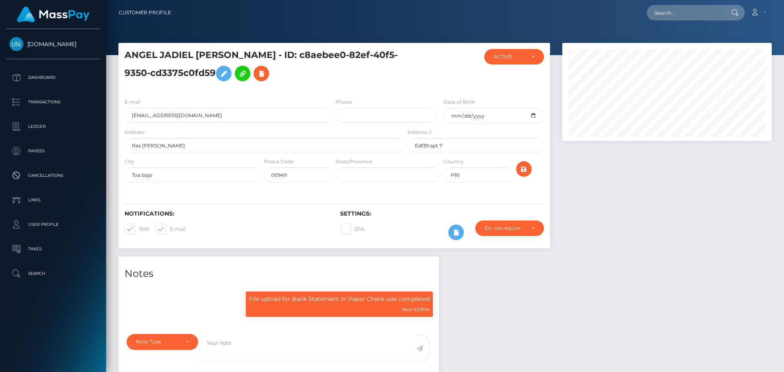
scroll to position [98, 210]
click at [663, 7] on input "text" at bounding box center [685, 13] width 77 height 16
paste input "[EMAIL_ADDRESS][DOMAIN_NAME]"
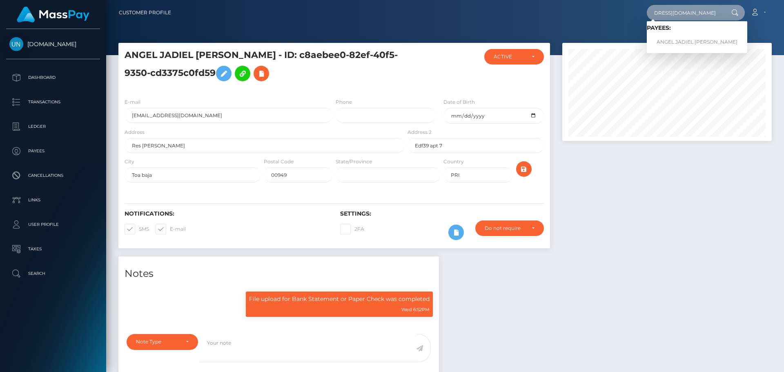
type input "[EMAIL_ADDRESS][DOMAIN_NAME]"
drag, startPoint x: 620, startPoint y: 200, endPoint x: 479, endPoint y: 219, distance: 141.7
click at [620, 200] on div at bounding box center [667, 150] width 222 height 214
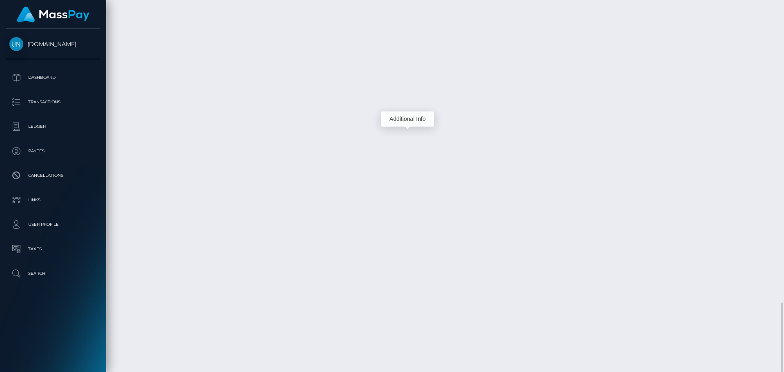
scroll to position [98, 210]
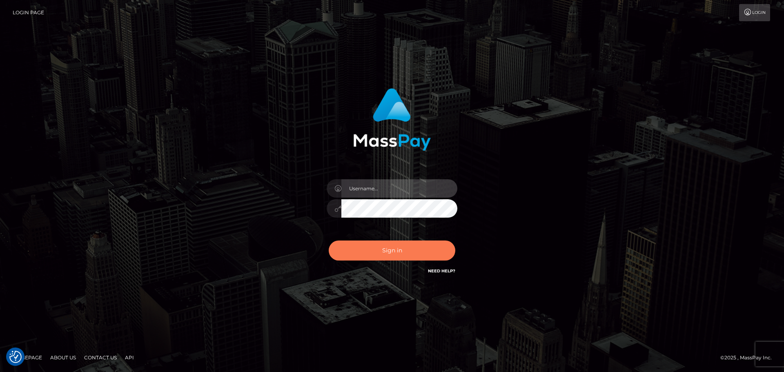
type input "Yassine Slimene"
click at [370, 254] on button "Sign in" at bounding box center [392, 250] width 127 height 20
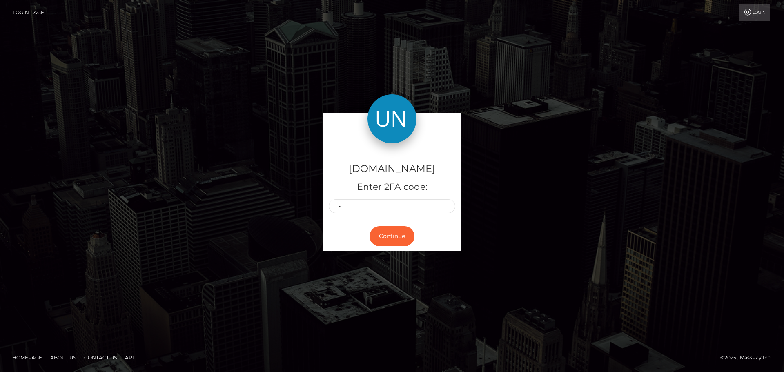
type input "7"
type input "2"
type input "5"
type input "7"
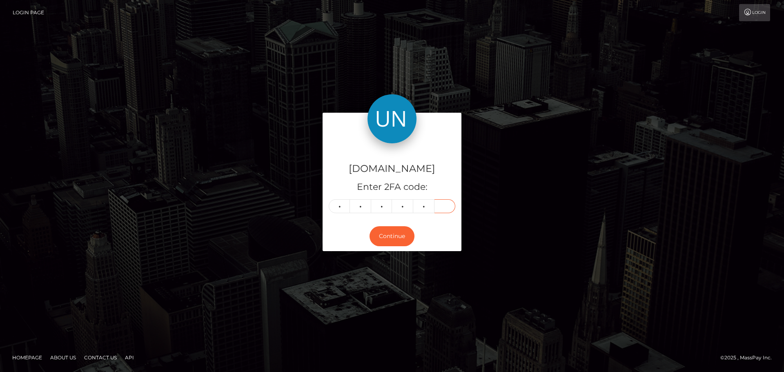
type input "7"
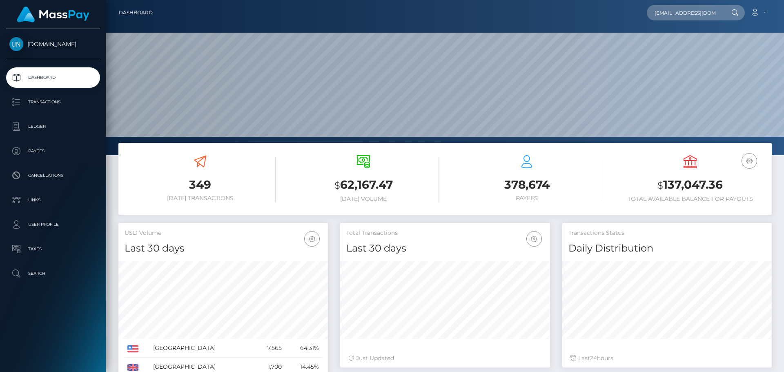
scroll to position [0, 11]
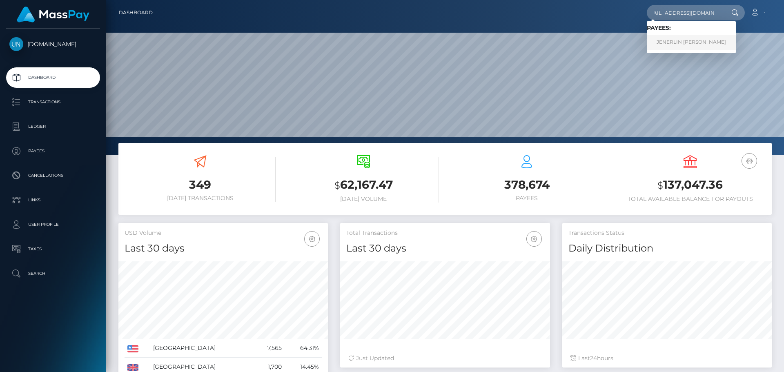
type input "[EMAIL_ADDRESS][DOMAIN_NAME]"
click at [673, 41] on link "JENERLIN [PERSON_NAME]" at bounding box center [691, 42] width 89 height 15
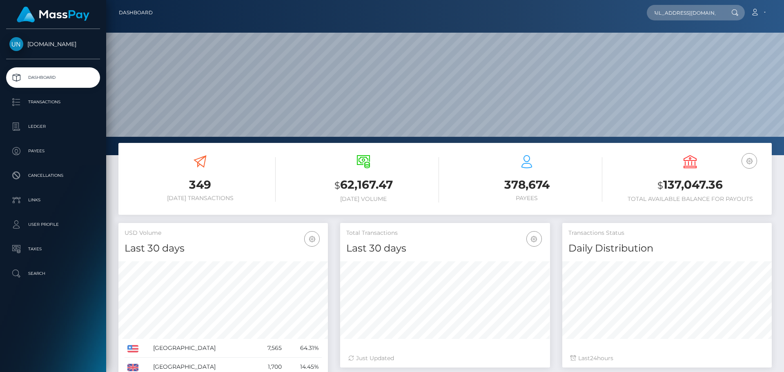
scroll to position [0, 0]
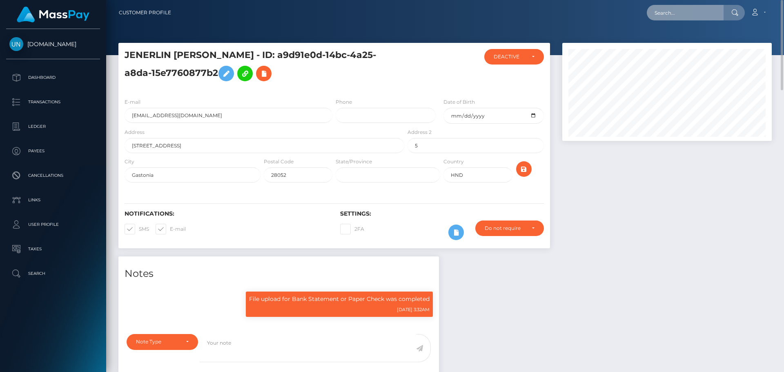
click at [672, 15] on input "text" at bounding box center [685, 13] width 77 height 16
paste input "[EMAIL_ADDRESS][DOMAIN_NAME]"
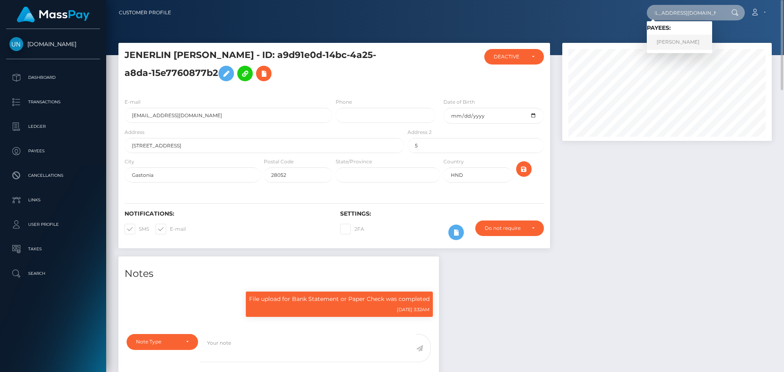
type input "[EMAIL_ADDRESS][DOMAIN_NAME]"
click at [674, 39] on link "[PERSON_NAME]" at bounding box center [679, 42] width 65 height 15
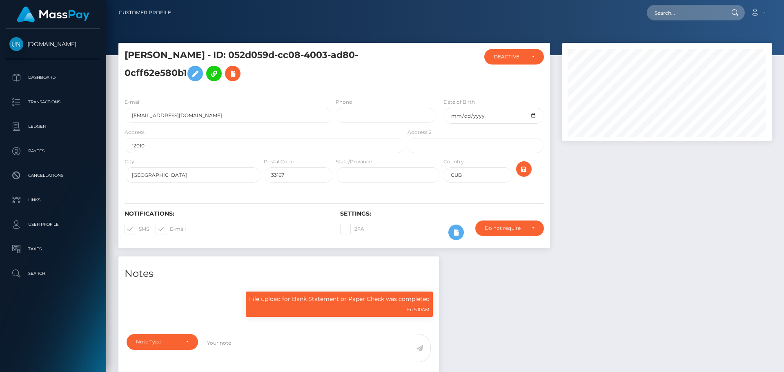
scroll to position [98, 210]
drag, startPoint x: 725, startPoint y: 17, endPoint x: 592, endPoint y: 13, distance: 133.1
click at [721, 17] on div "Loading... Loading..." at bounding box center [696, 13] width 98 height 16
click at [660, 18] on input "text" at bounding box center [685, 13] width 77 height 16
paste input "[EMAIL_ADDRESS][DOMAIN_NAME]"
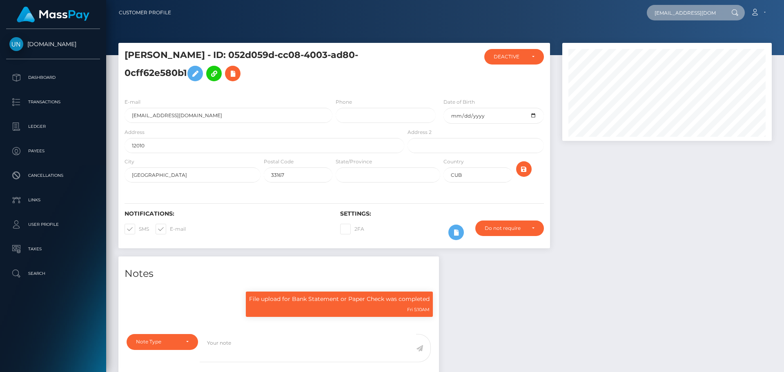
scroll to position [0, 9]
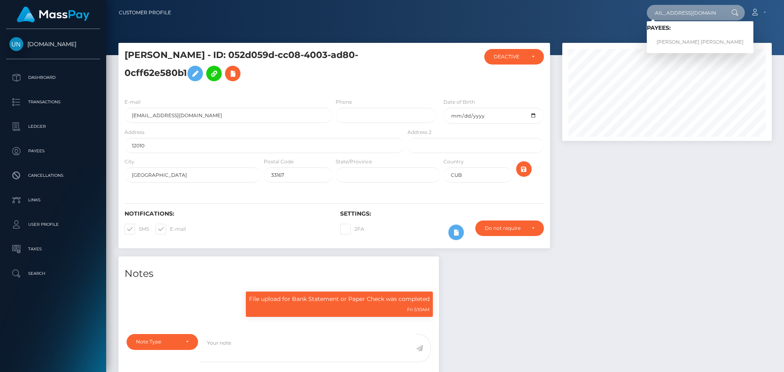
type input "[EMAIL_ADDRESS][DOMAIN_NAME]"
click at [670, 40] on link "BAPTISTE PIERRE ROLAND WICKER" at bounding box center [700, 42] width 107 height 15
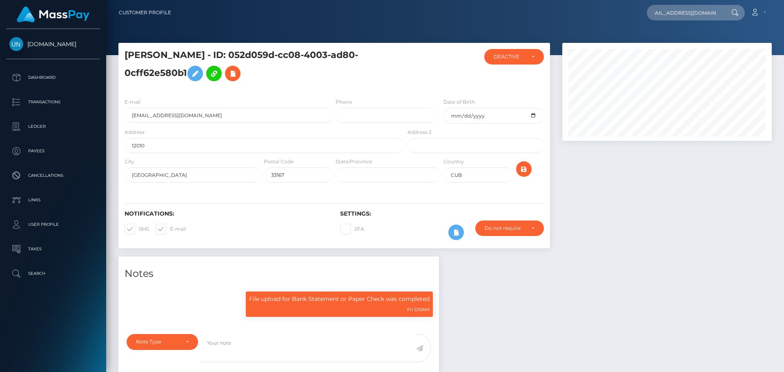
scroll to position [0, 0]
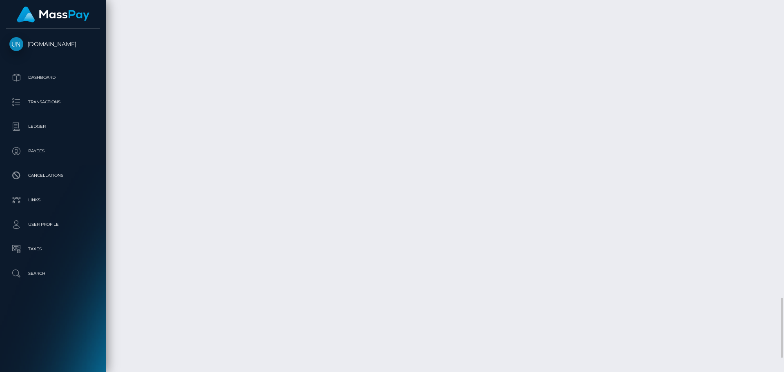
scroll to position [1925, 0]
click at [781, 8] on div at bounding box center [781, 186] width 6 height 372
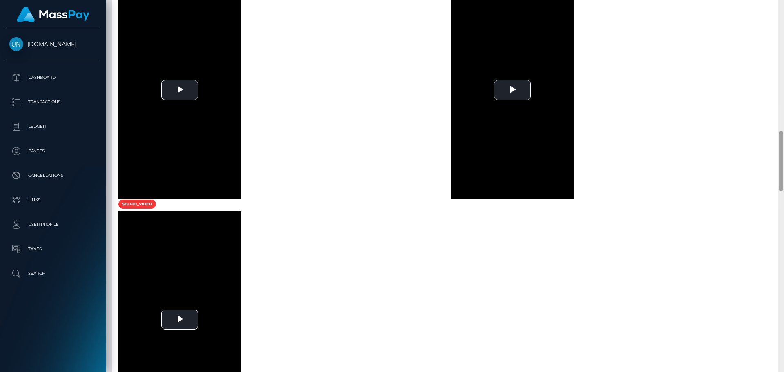
click at [781, 8] on div at bounding box center [781, 186] width 6 height 372
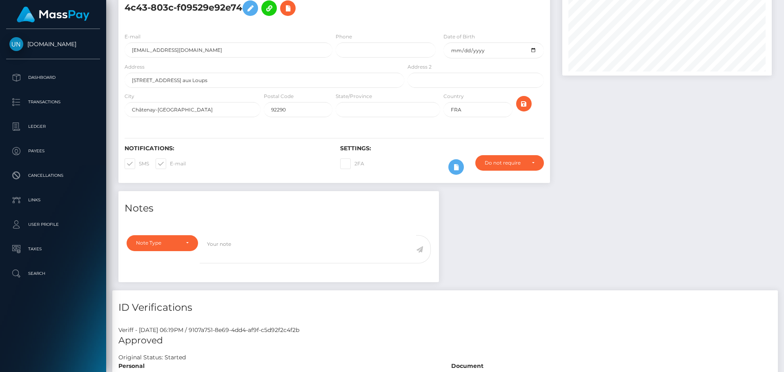
scroll to position [0, 0]
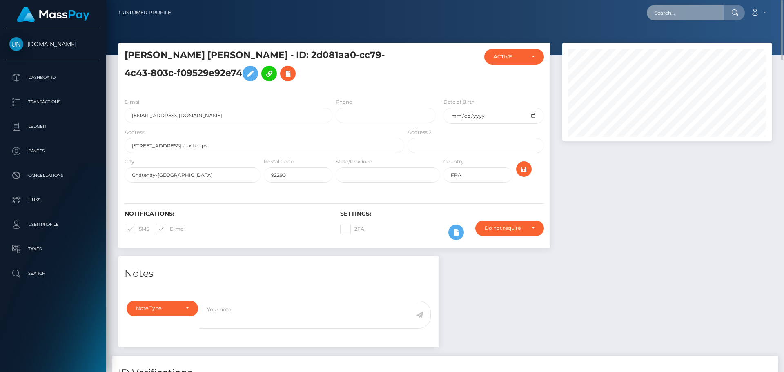
click at [667, 9] on input "text" at bounding box center [685, 13] width 77 height 16
paste input "[EMAIL_ADDRESS][DOMAIN_NAME]"
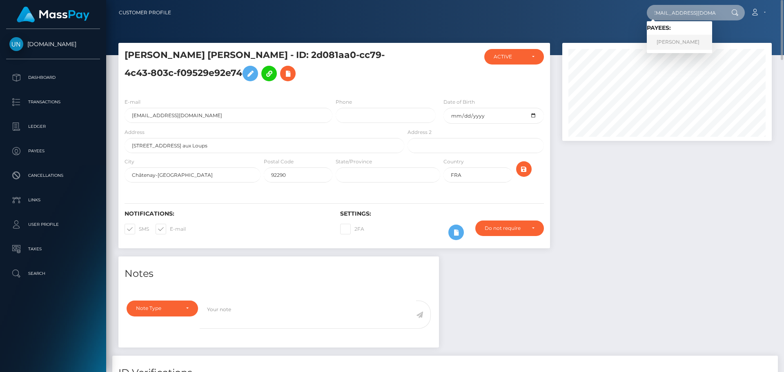
type input "[EMAIL_ADDRESS][DOMAIN_NAME]"
click at [672, 40] on link "[PERSON_NAME]" at bounding box center [679, 42] width 65 height 15
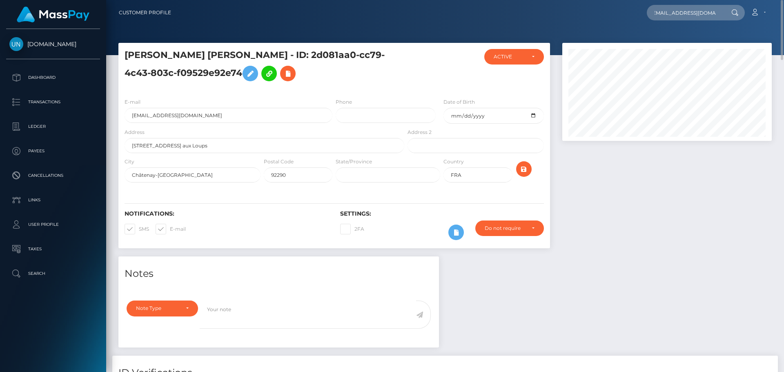
scroll to position [0, 0]
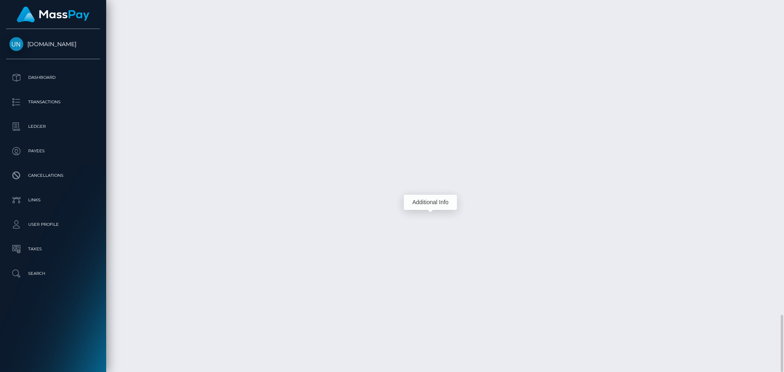
scroll to position [98, 210]
